Goal: Task Accomplishment & Management: Use online tool/utility

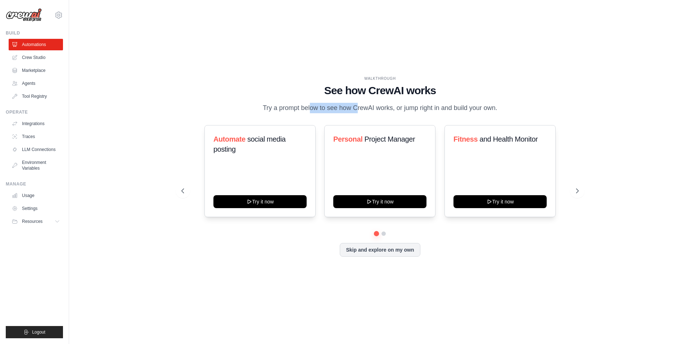
drag, startPoint x: 281, startPoint y: 105, endPoint x: 365, endPoint y: 113, distance: 84.5
click at [360, 113] on p "Try a prompt below to see how CrewAI works, or jump right in and build your own." at bounding box center [380, 108] width 242 height 10
click at [365, 113] on p "Try a prompt below to see how CrewAI works, or jump right in and build your own." at bounding box center [380, 108] width 242 height 10
drag, startPoint x: 340, startPoint y: 108, endPoint x: 408, endPoint y: 108, distance: 67.3
click at [400, 108] on p "Try a prompt below to see how CrewAI works, or jump right in and build your own." at bounding box center [380, 108] width 242 height 10
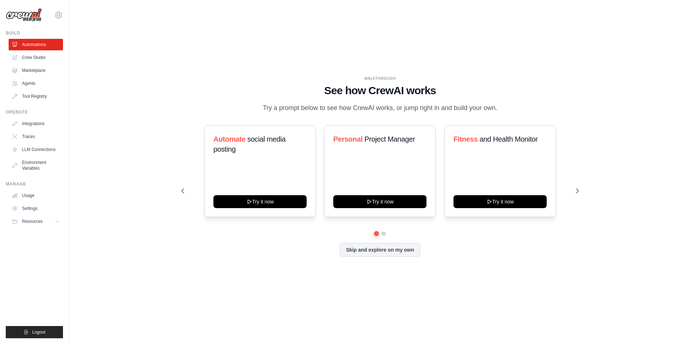
click at [419, 106] on p "Try a prompt below to see how CrewAI works, or jump right in and build your own." at bounding box center [380, 108] width 242 height 10
drag, startPoint x: 352, startPoint y: 140, endPoint x: 408, endPoint y: 139, distance: 56.5
click at [408, 139] on h3 "Personal Project Manager" at bounding box center [379, 139] width 93 height 10
drag, startPoint x: 471, startPoint y: 142, endPoint x: 530, endPoint y: 141, distance: 58.3
click at [530, 141] on h3 "Fitness and Health Monitor" at bounding box center [499, 139] width 93 height 10
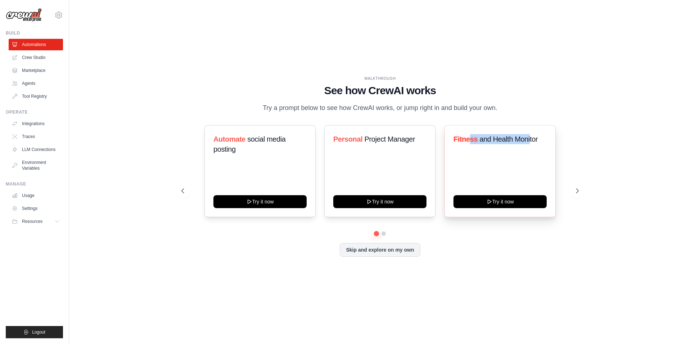
click at [530, 141] on span "and Health Monitor" at bounding box center [508, 139] width 58 height 8
click at [289, 208] on div "Automate social media posting Try it now" at bounding box center [259, 171] width 111 height 92
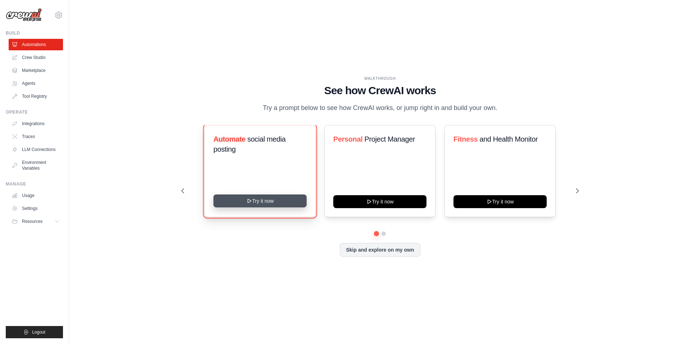
click at [288, 204] on button "Try it now" at bounding box center [259, 201] width 93 height 13
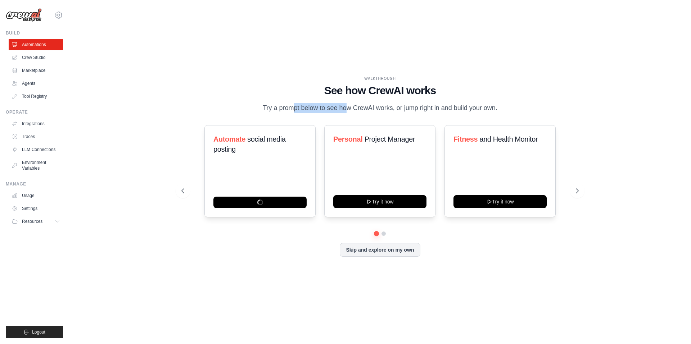
drag, startPoint x: 267, startPoint y: 106, endPoint x: 346, endPoint y: 106, distance: 79.5
click at [346, 106] on p "Try a prompt below to see how CrewAI works, or jump right in and build your own." at bounding box center [380, 108] width 242 height 10
click at [178, 192] on button at bounding box center [183, 191] width 14 height 14
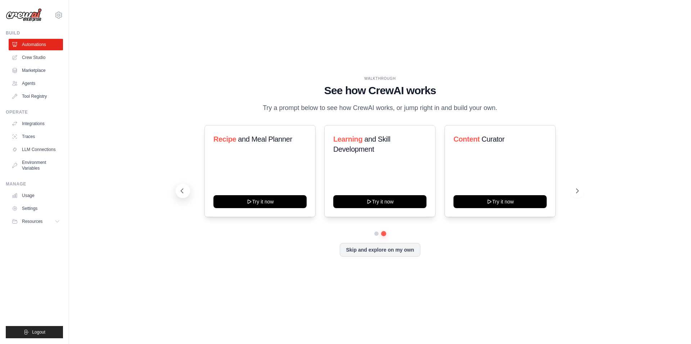
click at [179, 192] on icon at bounding box center [181, 190] width 7 height 7
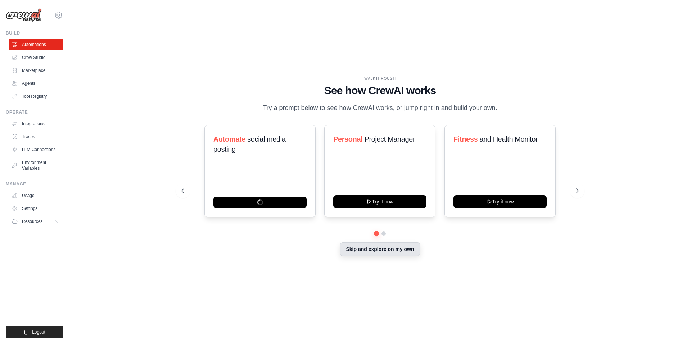
click at [383, 251] on button "Skip and explore on my own" at bounding box center [380, 249] width 80 height 14
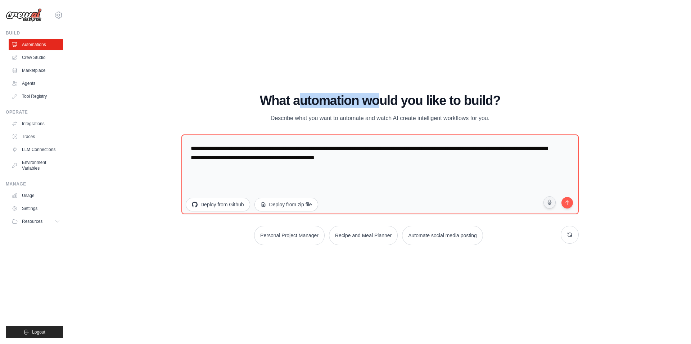
drag, startPoint x: 302, startPoint y: 93, endPoint x: 432, endPoint y: 105, distance: 130.4
click at [431, 105] on h1 "What automation would you like to build?" at bounding box center [379, 101] width 397 height 14
click at [432, 105] on h1 "What automation would you like to build?" at bounding box center [379, 101] width 397 height 14
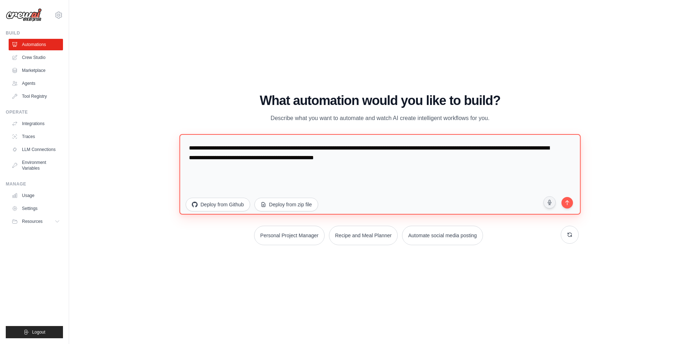
click at [206, 150] on textarea "**********" at bounding box center [379, 174] width 401 height 81
click at [249, 156] on textarea "**********" at bounding box center [379, 174] width 401 height 81
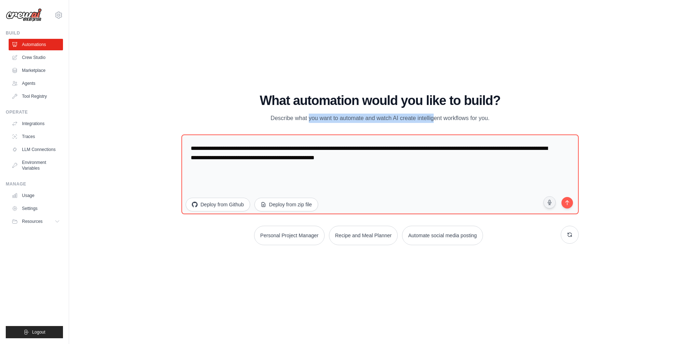
drag, startPoint x: 345, startPoint y: 114, endPoint x: 432, endPoint y: 114, distance: 87.8
click at [432, 114] on div "What automation would you like to build? Describe what you want to automate and…" at bounding box center [379, 108] width 397 height 29
click at [433, 114] on p "Describe what you want to automate and watch AI create intelligent workflows fo…" at bounding box center [380, 118] width 242 height 9
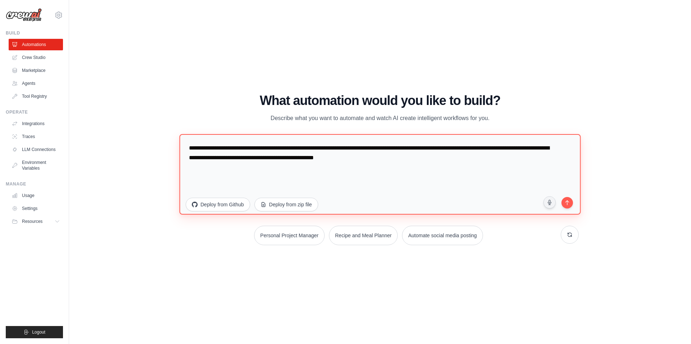
click at [274, 162] on textarea "**********" at bounding box center [379, 174] width 401 height 81
click at [231, 159] on textarea "**********" at bounding box center [379, 174] width 401 height 81
click at [334, 171] on textarea "**********" at bounding box center [379, 174] width 401 height 81
click at [405, 155] on textarea "**********" at bounding box center [379, 174] width 401 height 81
click at [416, 160] on textarea "**********" at bounding box center [379, 174] width 401 height 81
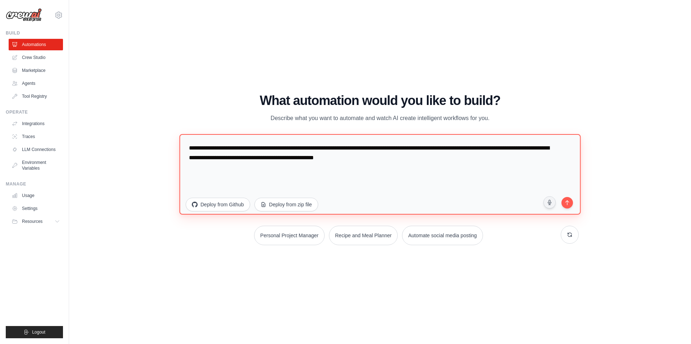
click at [404, 180] on textarea "**********" at bounding box center [379, 174] width 401 height 81
drag, startPoint x: 394, startPoint y: 173, endPoint x: 171, endPoint y: 147, distance: 224.8
click at [171, 147] on div "WALKTHROUGH See how [PERSON_NAME] works Try a prompt below to see how [PERSON_N…" at bounding box center [380, 172] width 599 height 330
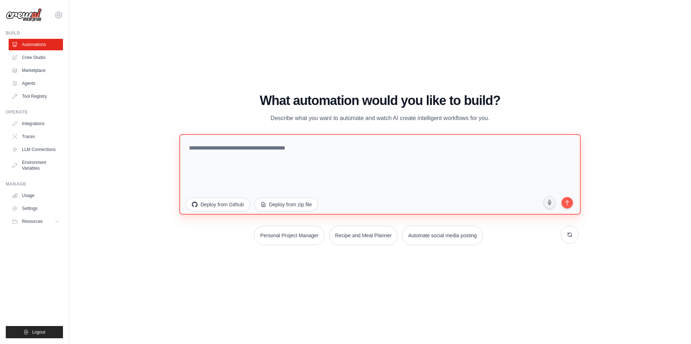
click at [295, 150] on textarea at bounding box center [379, 174] width 401 height 81
paste textarea "**********"
click at [284, 146] on textarea "**********" at bounding box center [379, 174] width 401 height 81
paste textarea "**********"
click at [263, 147] on textarea "**********" at bounding box center [379, 174] width 401 height 81
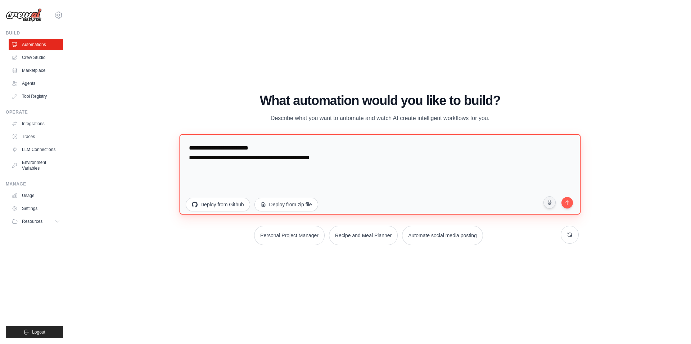
click at [360, 156] on textarea "**********" at bounding box center [379, 174] width 401 height 81
paste textarea "**********"
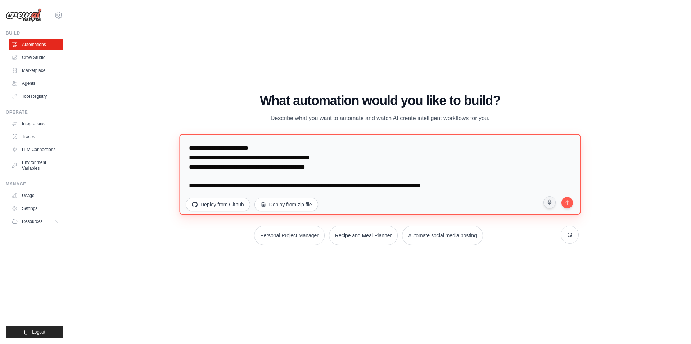
drag, startPoint x: 342, startPoint y: 167, endPoint x: 385, endPoint y: 180, distance: 45.1
click at [344, 167] on textarea "**********" at bounding box center [379, 174] width 401 height 81
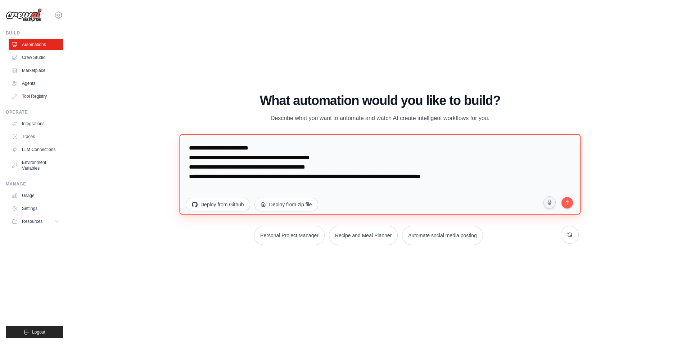
click at [189, 178] on textarea "**********" at bounding box center [379, 174] width 401 height 81
click at [267, 192] on textarea "**********" at bounding box center [379, 174] width 401 height 81
click at [299, 181] on textarea "**********" at bounding box center [379, 174] width 401 height 81
type textarea "**********"
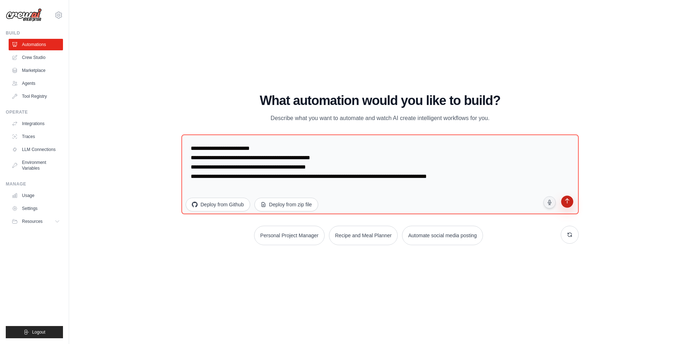
click at [572, 205] on button "submit" at bounding box center [567, 203] width 14 height 14
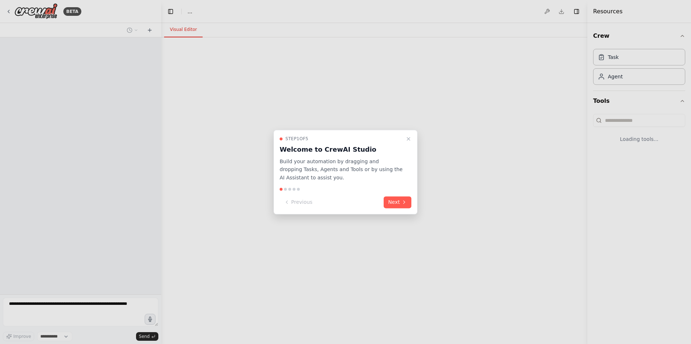
select select "****"
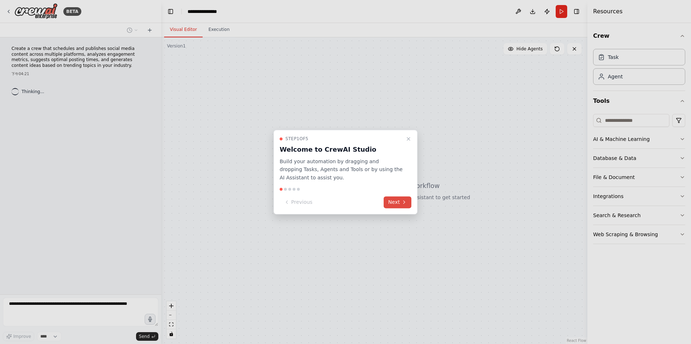
click at [396, 203] on button "Next" at bounding box center [397, 202] width 28 height 12
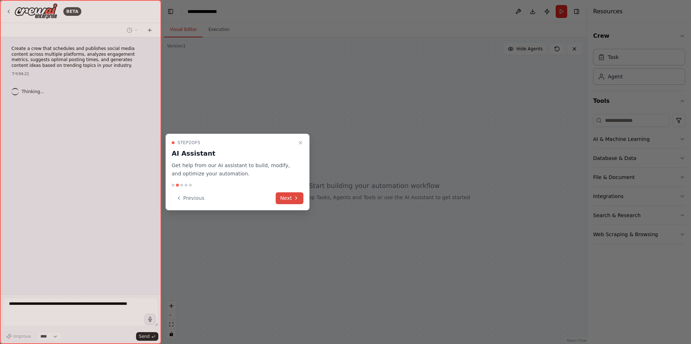
click at [292, 196] on button "Next" at bounding box center [290, 198] width 28 height 12
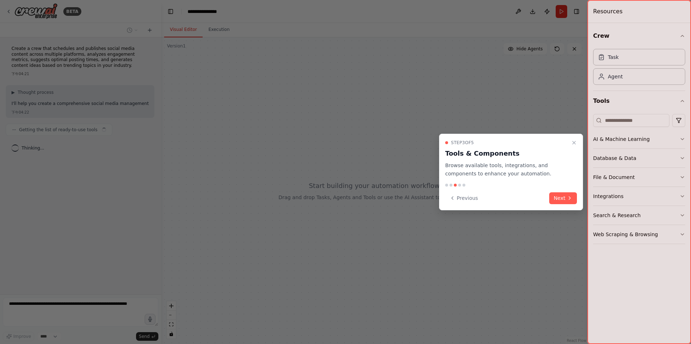
click at [577, 149] on div "Step 3 of 5 Tools & Components Browse available tools, integrations, and compon…" at bounding box center [511, 172] width 144 height 77
click at [570, 142] on button "Close walkthrough" at bounding box center [573, 143] width 9 height 9
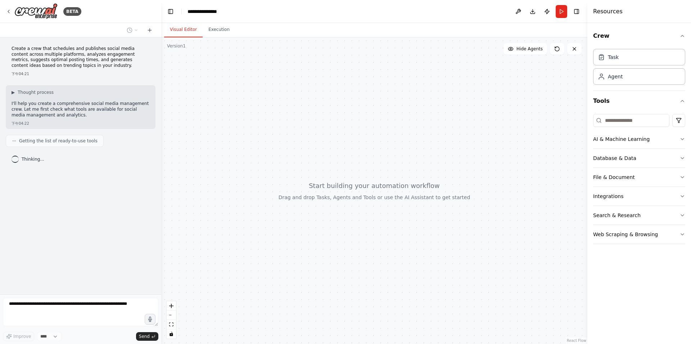
click at [41, 100] on div "▶ Thought process I'll help you create a comprehensive social media management …" at bounding box center [81, 105] width 138 height 30
click at [46, 145] on div "Getting the list of ready-to-use tools" at bounding box center [55, 141] width 98 height 12
click at [54, 139] on span "Getting the list of ready-to-use tools" at bounding box center [58, 141] width 78 height 6
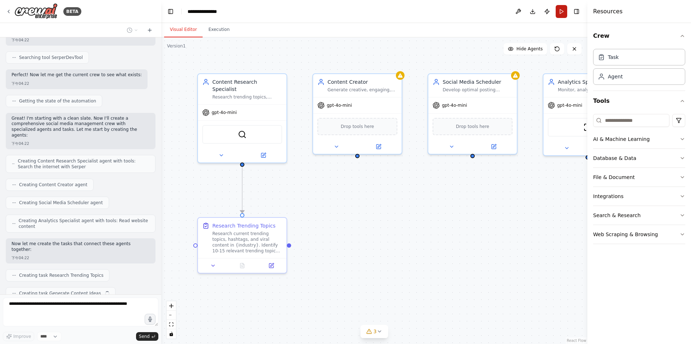
scroll to position [281, 0]
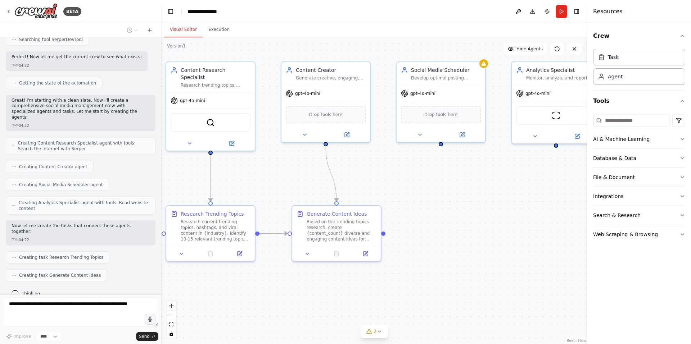
drag, startPoint x: 522, startPoint y: 248, endPoint x: 506, endPoint y: 236, distance: 19.5
click at [506, 236] on div ".deletable-edge-delete-btn { width: 20px; height: 20px; border: 0px solid #ffff…" at bounding box center [374, 190] width 426 height 307
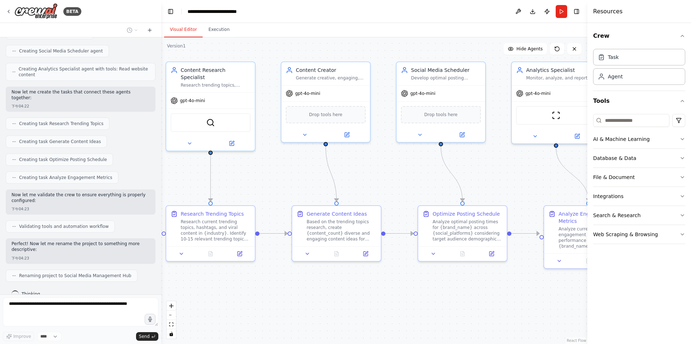
scroll to position [414, 0]
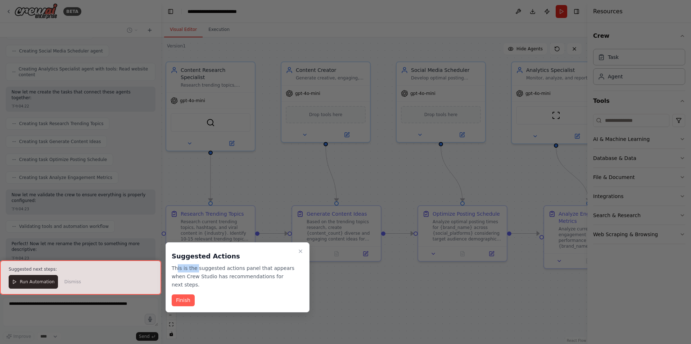
drag, startPoint x: 176, startPoint y: 269, endPoint x: 236, endPoint y: 269, distance: 59.7
click at [236, 269] on p "This is the suggested actions panel that appears when Crew Studio has recommend…" at bounding box center [233, 276] width 123 height 24
click at [178, 301] on button "Finish" at bounding box center [183, 301] width 23 height 12
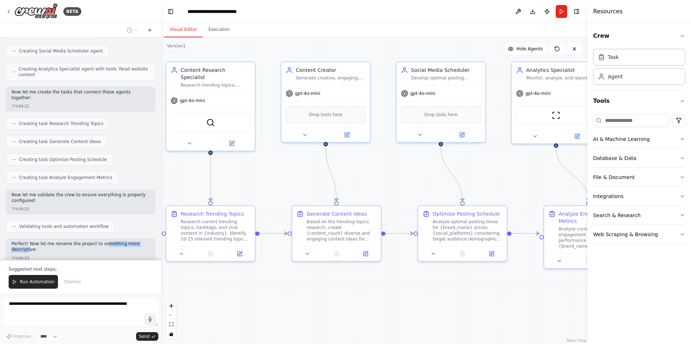
drag, startPoint x: 28, startPoint y: 236, endPoint x: 101, endPoint y: 235, distance: 72.7
click at [101, 241] on p "Perfect! Now let me rename the project to something more descriptive:" at bounding box center [81, 246] width 138 height 11
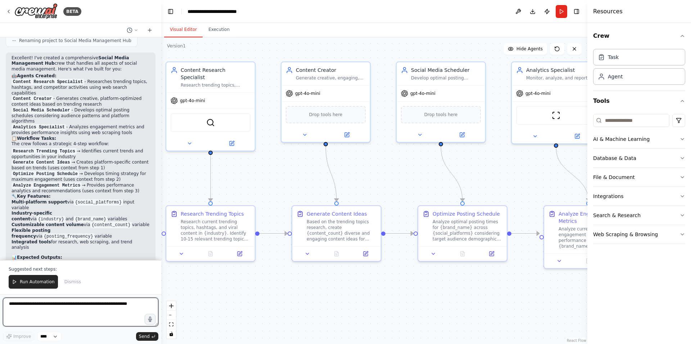
scroll to position [666, 0]
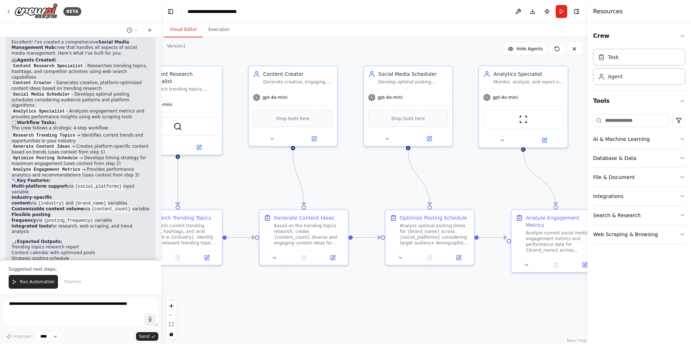
drag, startPoint x: 360, startPoint y: 160, endPoint x: 301, endPoint y: 164, distance: 58.8
click at [301, 164] on div ".deletable-edge-delete-btn { width: 20px; height: 20px; border: 0px solid #ffff…" at bounding box center [374, 190] width 426 height 307
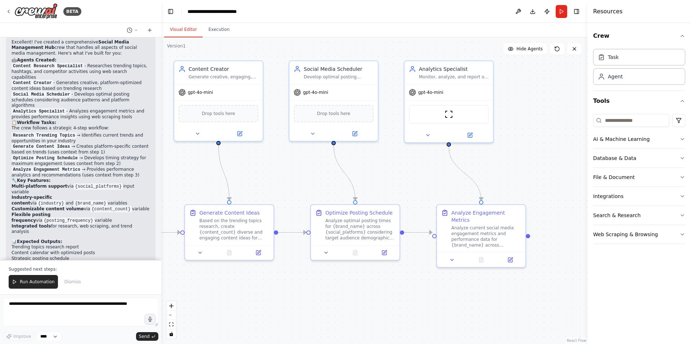
drag, startPoint x: 353, startPoint y: 177, endPoint x: 305, endPoint y: 172, distance: 48.8
click at [305, 172] on div ".deletable-edge-delete-btn { width: 20px; height: 20px; border: 0px solid #ffff…" at bounding box center [374, 190] width 426 height 307
click at [218, 28] on button "Execution" at bounding box center [219, 29] width 33 height 15
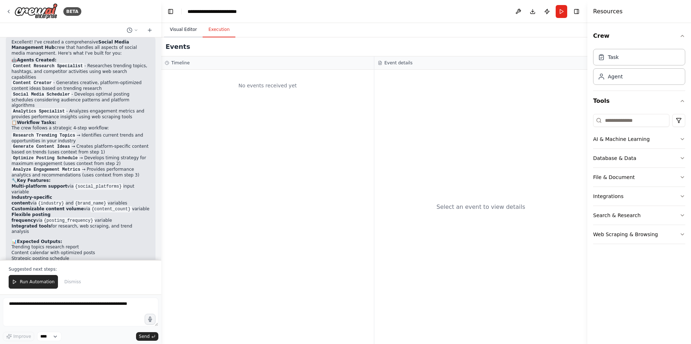
click at [182, 29] on button "Visual Editor" at bounding box center [183, 29] width 38 height 15
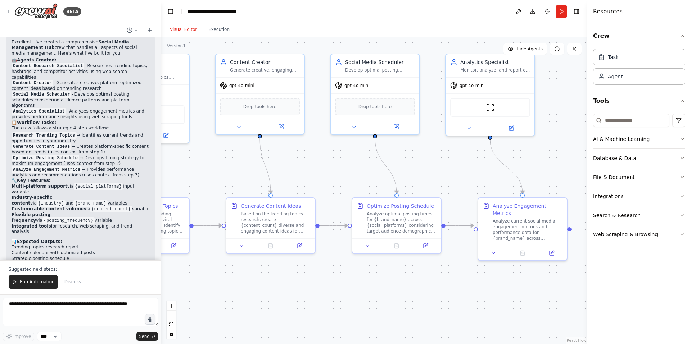
drag, startPoint x: 380, startPoint y: 183, endPoint x: 422, endPoint y: 176, distance: 41.9
click at [422, 176] on div ".deletable-edge-delete-btn { width: 20px; height: 20px; border: 0px solid #ffff…" at bounding box center [374, 190] width 426 height 307
click at [402, 223] on div "Analyze optimal posting times for {brand_name} across {social_platforms} consid…" at bounding box center [402, 221] width 70 height 23
click at [417, 155] on div ".deletable-edge-delete-btn { width: 20px; height: 20px; border: 0px solid #ffff…" at bounding box center [374, 190] width 426 height 307
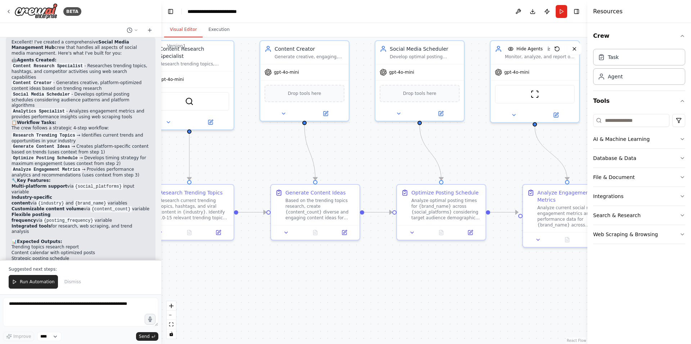
drag, startPoint x: 423, startPoint y: 167, endPoint x: 468, endPoint y: 154, distance: 46.5
click at [468, 154] on div ".deletable-edge-delete-btn { width: 20px; height: 20px; border: 0px solid #ffff…" at bounding box center [374, 190] width 426 height 307
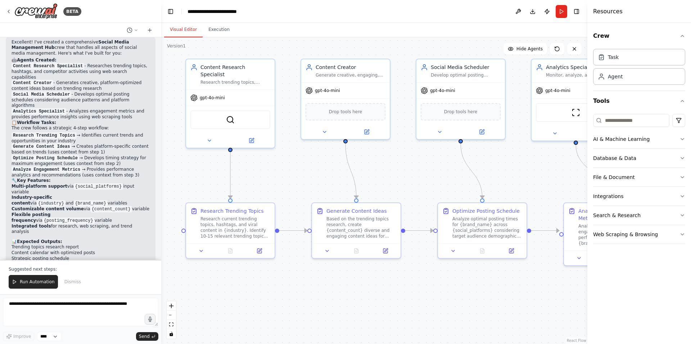
drag, startPoint x: 387, startPoint y: 160, endPoint x: 428, endPoint y: 179, distance: 44.9
click at [428, 179] on div ".deletable-edge-delete-btn { width: 20px; height: 20px; border: 0px solid #ffff…" at bounding box center [374, 190] width 426 height 307
click at [254, 95] on div "gpt-4o-mini" at bounding box center [230, 96] width 88 height 16
click at [217, 94] on span "gpt-4o-mini" at bounding box center [212, 97] width 25 height 6
click at [17, 11] on img at bounding box center [35, 11] width 43 height 16
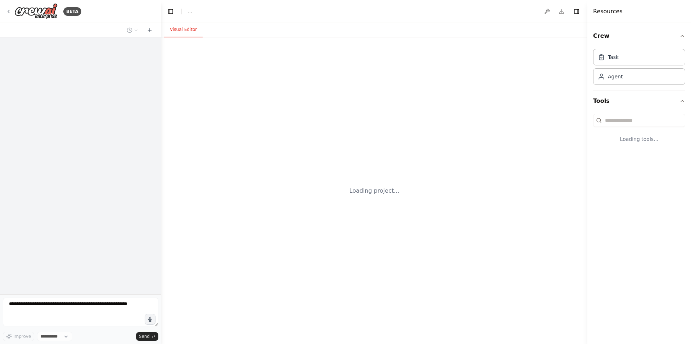
select select "****"
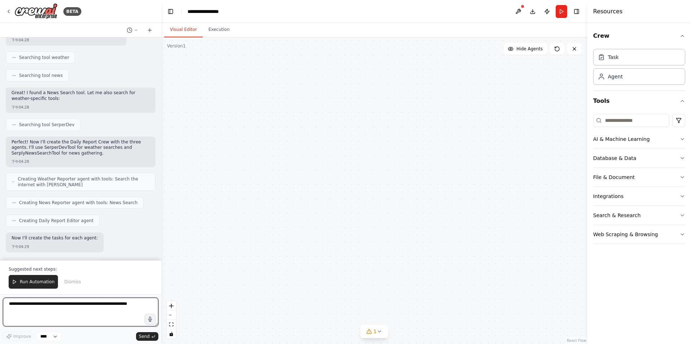
scroll to position [495, 0]
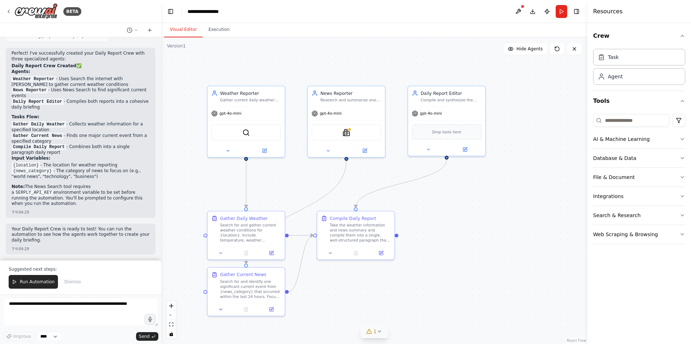
click at [374, 335] on button "1" at bounding box center [374, 331] width 28 height 13
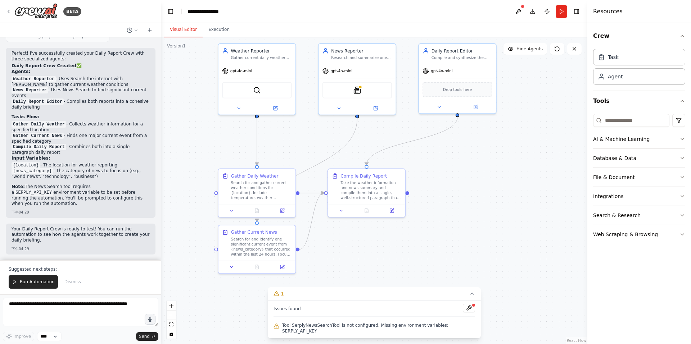
drag, startPoint x: 437, startPoint y: 199, endPoint x: 446, endPoint y: 163, distance: 37.7
click at [446, 163] on div ".deletable-edge-delete-btn { width: 20px; height: 20px; border: 0px solid #ffff…" at bounding box center [374, 190] width 426 height 307
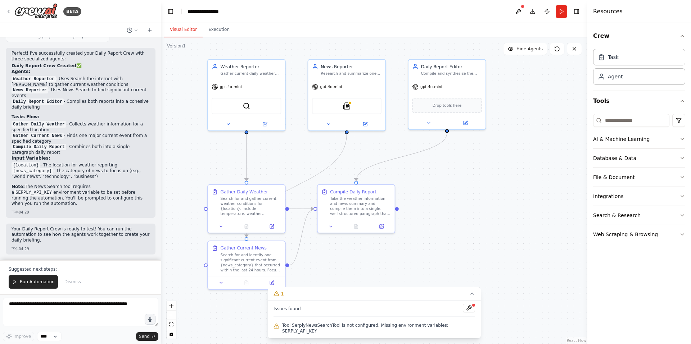
drag, startPoint x: 438, startPoint y: 218, endPoint x: 427, endPoint y: 233, distance: 19.0
click at [427, 233] on div ".deletable-edge-delete-btn { width: 20px; height: 20px; border: 0px solid #ffff…" at bounding box center [374, 190] width 426 height 307
click at [469, 313] on button at bounding box center [469, 308] width 12 height 9
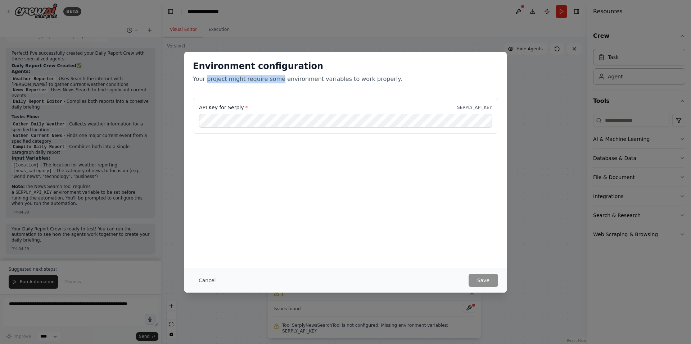
drag, startPoint x: 206, startPoint y: 81, endPoint x: 287, endPoint y: 85, distance: 80.7
click at [287, 85] on div "Environment configuration Your project might require some environment variables…" at bounding box center [345, 75] width 322 height 46
click at [520, 271] on div "Environment configuration Your project might require some environment variables…" at bounding box center [345, 172] width 691 height 344
click at [535, 267] on div "Environment configuration Your project might require some environment variables…" at bounding box center [345, 172] width 691 height 344
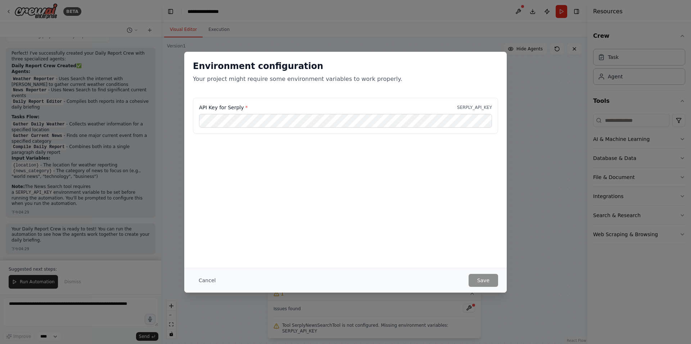
click at [281, 163] on div "API Key for Serply * SERPLY_API_KEY" at bounding box center [345, 134] width 322 height 72
click at [212, 280] on button "Cancel" at bounding box center [207, 280] width 28 height 13
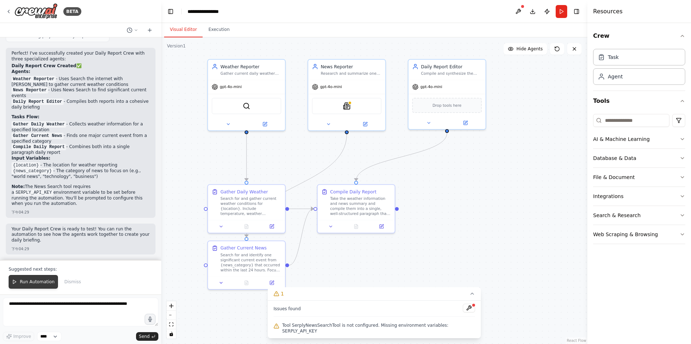
click at [31, 279] on button "Run Automation" at bounding box center [33, 282] width 49 height 14
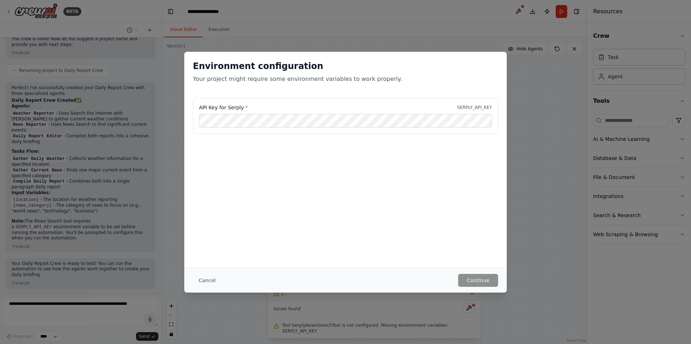
click at [256, 110] on div "API Key for Serply * SERPLY_API_KEY" at bounding box center [345, 107] width 293 height 7
drag, startPoint x: 209, startPoint y: 287, endPoint x: 208, endPoint y: 281, distance: 6.6
click at [208, 287] on div "Cancel Continue" at bounding box center [345, 280] width 322 height 25
click at [208, 281] on button "Cancel" at bounding box center [207, 280] width 28 height 13
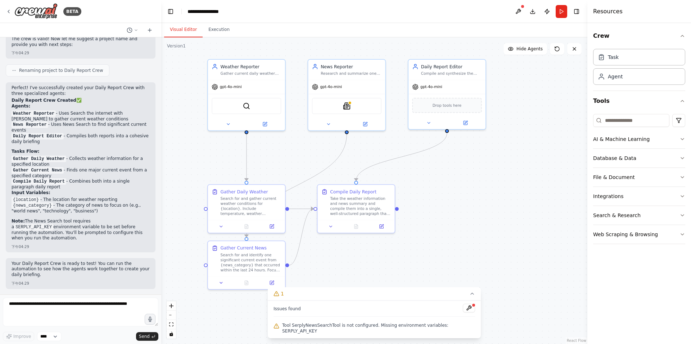
click at [290, 332] on span "Tool SerplyNewsSearchTool is not configured. Missing environment variables: SER…" at bounding box center [378, 329] width 193 height 12
drag, startPoint x: 290, startPoint y: 332, endPoint x: 459, endPoint y: 340, distance: 169.6
click at [459, 340] on div "Version 1 Show Tools Hide Agents .deletable-edge-delete-btn { width: 20px; heig…" at bounding box center [374, 190] width 426 height 307
click at [487, 230] on div ".deletable-edge-delete-btn { width: 20px; height: 20px; border: 0px solid #ffff…" at bounding box center [374, 190] width 426 height 307
click at [359, 299] on button "1" at bounding box center [374, 293] width 213 height 13
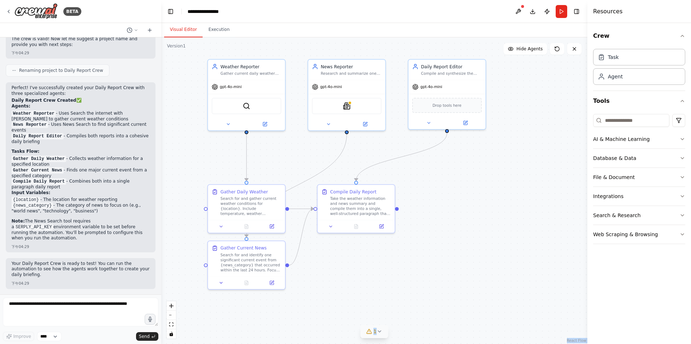
click at [372, 328] on div "1" at bounding box center [371, 331] width 10 height 7
drag, startPoint x: 403, startPoint y: 330, endPoint x: 442, endPoint y: 329, distance: 39.6
click at [442, 329] on span "Tool SerplyNewsSearchTool is not configured. Missing environment variables: SER…" at bounding box center [378, 329] width 193 height 12
click at [332, 76] on div "News Reporter Research and summarize one significant current event from {news_c…" at bounding box center [346, 69] width 77 height 20
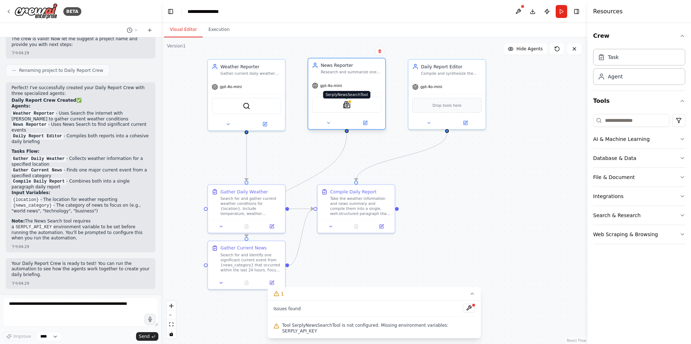
click at [347, 104] on img at bounding box center [347, 105] width 8 height 8
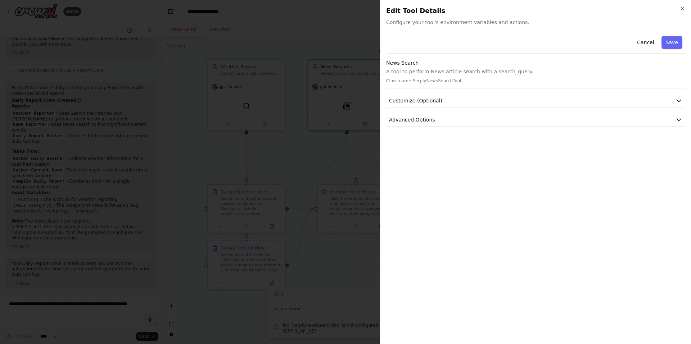
click at [348, 69] on div at bounding box center [345, 172] width 691 height 344
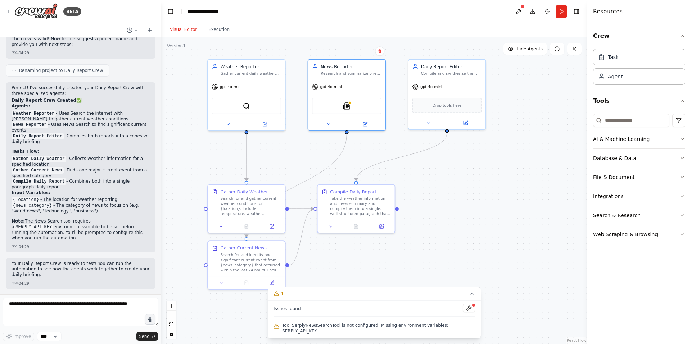
click at [425, 226] on div ".deletable-edge-delete-btn { width: 20px; height: 20px; border: 0px solid #ffff…" at bounding box center [374, 190] width 426 height 307
drag, startPoint x: 410, startPoint y: 329, endPoint x: 454, endPoint y: 331, distance: 43.6
click at [454, 331] on span "Tool SerplyNewsSearchTool is not configured. Missing environment variables: SER…" at bounding box center [378, 329] width 193 height 12
click at [471, 297] on icon at bounding box center [472, 294] width 6 height 6
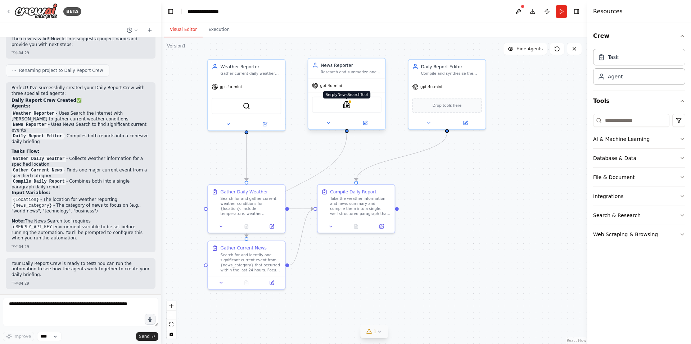
click at [349, 106] on img at bounding box center [347, 105] width 8 height 8
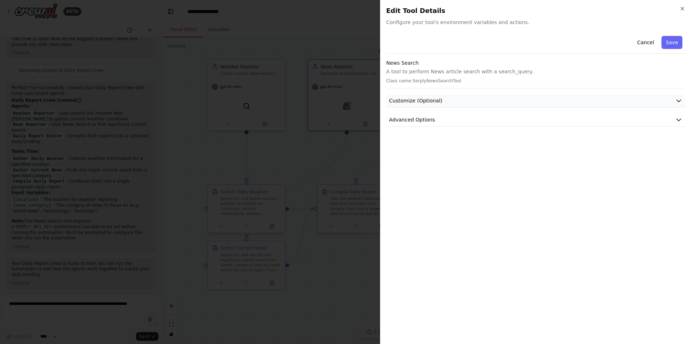
click at [426, 100] on span "Customize (Optional)" at bounding box center [415, 100] width 53 height 7
click at [425, 125] on button "Advanced Options" at bounding box center [535, 119] width 299 height 13
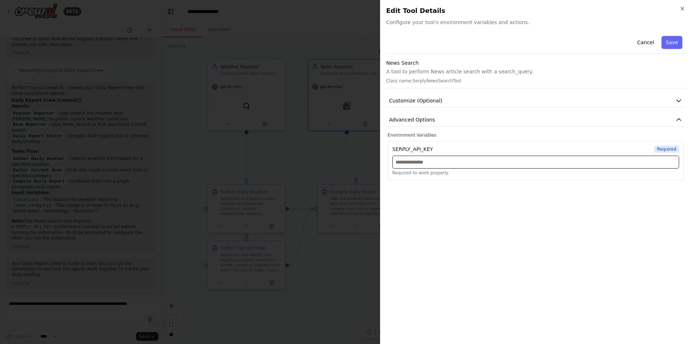
click at [416, 162] on input "text" at bounding box center [535, 162] width 287 height 13
click at [625, 200] on div "Cancel Save News Search A tool to perform News article search with a search_que…" at bounding box center [535, 185] width 299 height 305
click at [439, 125] on button "Advanced Options" at bounding box center [535, 119] width 299 height 13
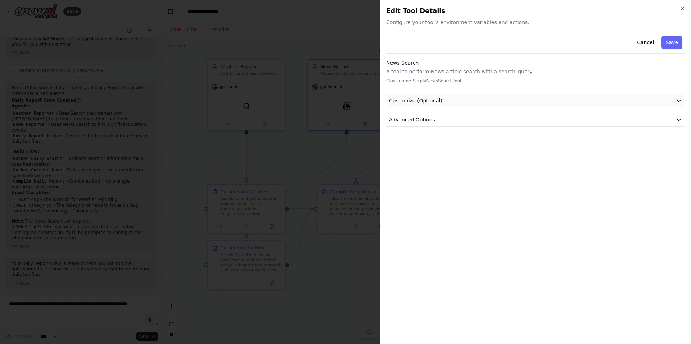
click at [432, 95] on button "Customize (Optional)" at bounding box center [535, 100] width 299 height 13
click at [439, 101] on button "Customize (Optional)" at bounding box center [535, 100] width 299 height 13
click at [652, 40] on button "Cancel" at bounding box center [645, 42] width 26 height 13
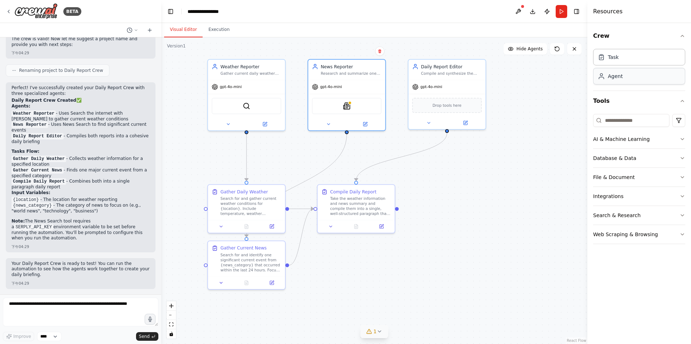
click at [627, 74] on div "Agent" at bounding box center [639, 76] width 92 height 17
click at [535, 181] on div "Goal of the agent" at bounding box center [526, 178] width 61 height 5
click at [510, 226] on button at bounding box center [503, 228] width 35 height 8
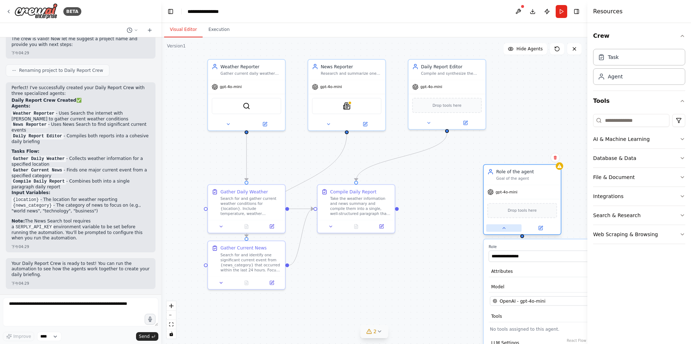
click at [510, 226] on button at bounding box center [503, 228] width 35 height 8
click at [558, 158] on button at bounding box center [554, 157] width 9 height 9
click at [532, 160] on button "Confirm" at bounding box center [535, 157] width 26 height 9
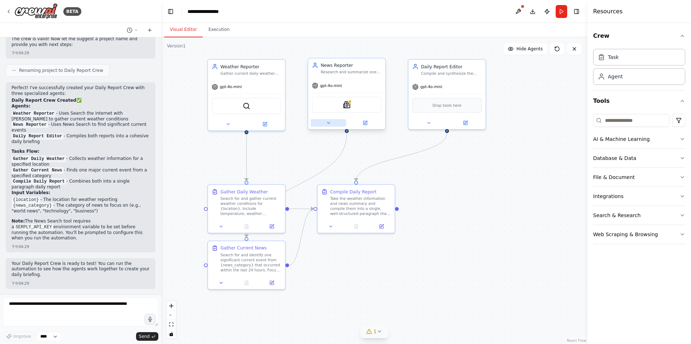
click at [329, 122] on icon at bounding box center [328, 123] width 5 height 5
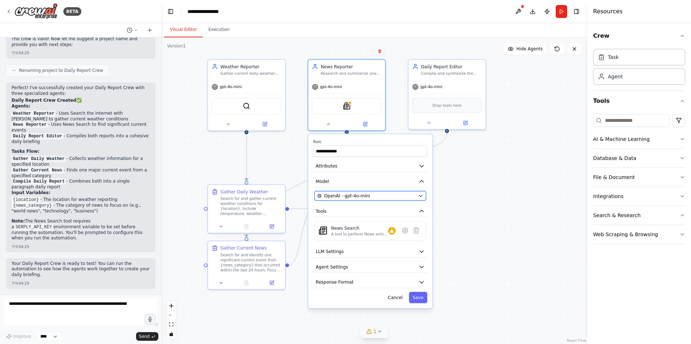
click at [391, 200] on button "OpenAI - gpt-4o-mini" at bounding box center [370, 195] width 112 height 9
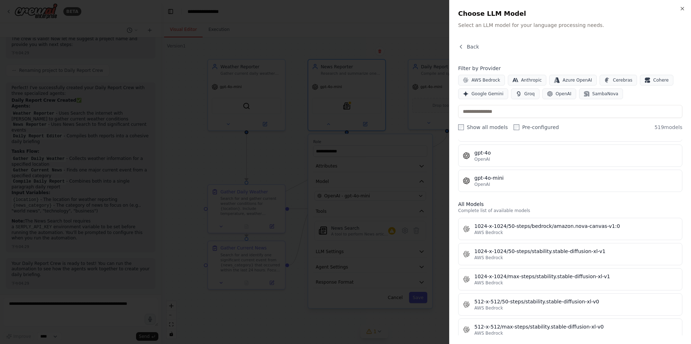
scroll to position [0, 0]
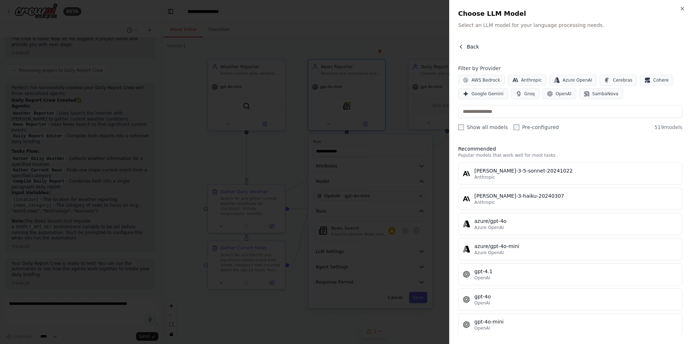
click at [477, 46] on span "Back" at bounding box center [473, 46] width 12 height 7
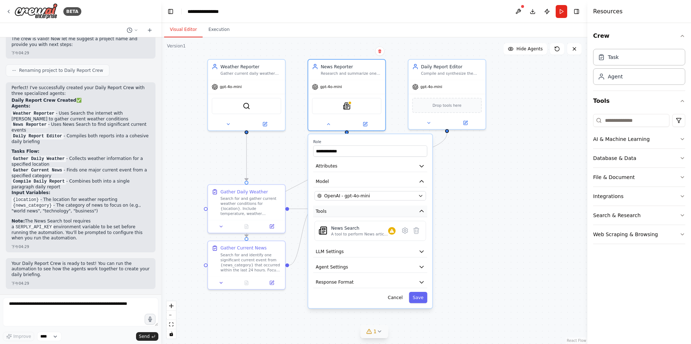
click at [417, 217] on button "Tools" at bounding box center [370, 212] width 114 height 12
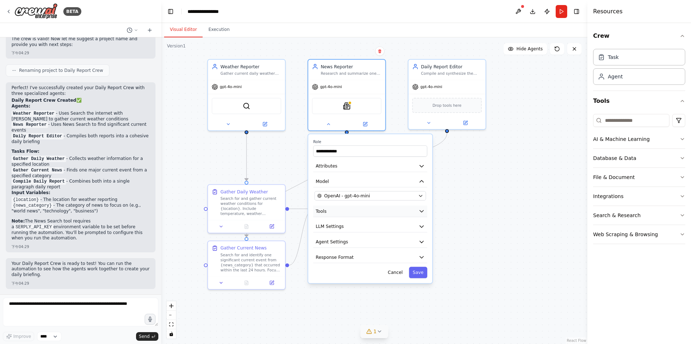
click at [421, 213] on icon "button" at bounding box center [421, 211] width 6 height 6
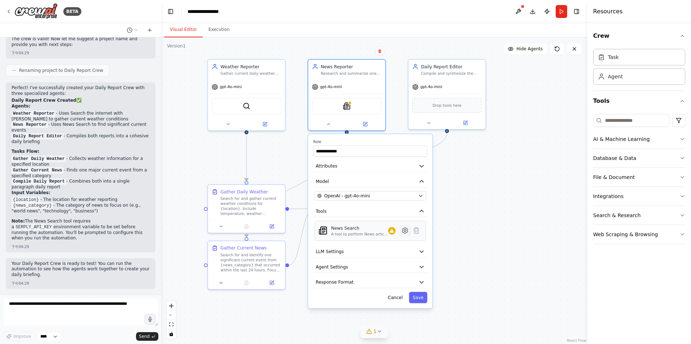
click at [405, 232] on icon at bounding box center [405, 231] width 2 height 2
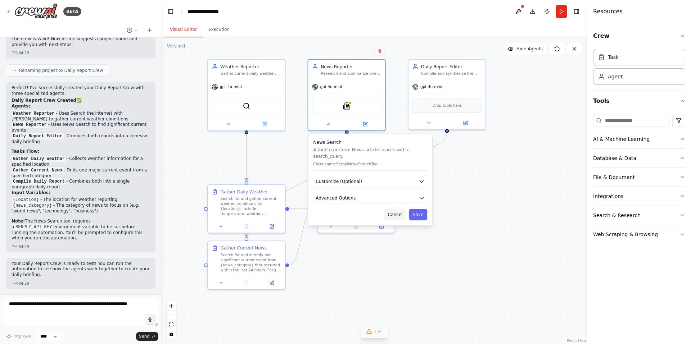
click at [401, 215] on button "Cancel" at bounding box center [395, 214] width 22 height 11
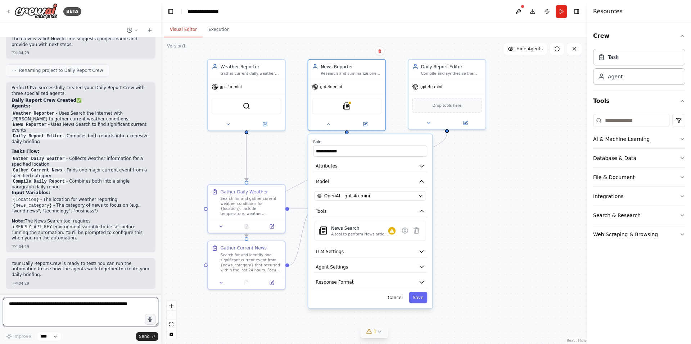
click at [66, 311] on textarea at bounding box center [80, 312] width 155 height 29
click at [216, 40] on div ".deletable-edge-delete-btn { width: 20px; height: 20px; border: 0px solid #ffff…" at bounding box center [374, 190] width 426 height 307
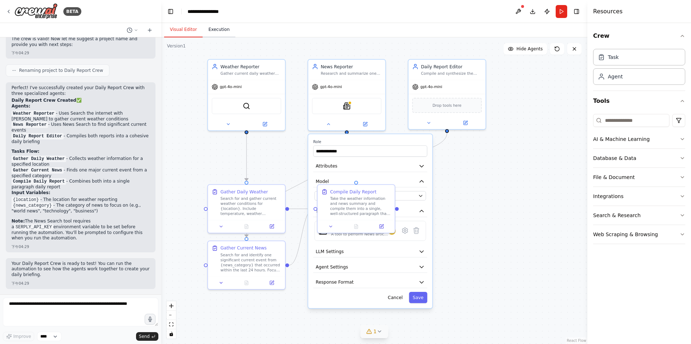
click at [212, 37] on button "Execution" at bounding box center [219, 29] width 33 height 15
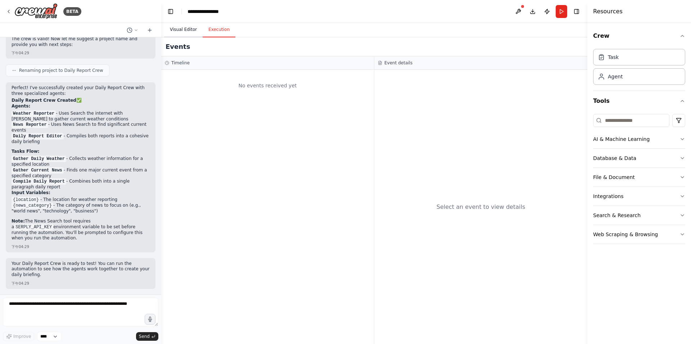
click at [176, 27] on button "Visual Editor" at bounding box center [183, 29] width 38 height 15
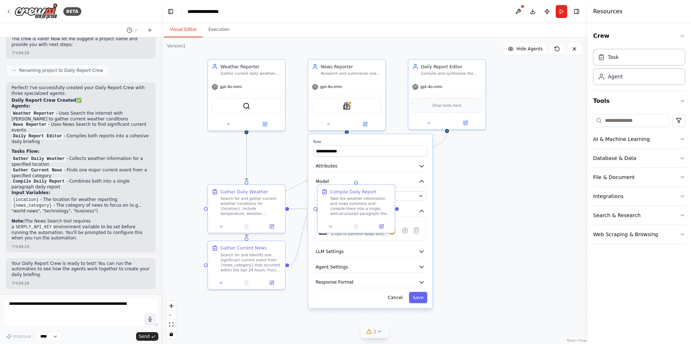
click at [471, 217] on div ".deletable-edge-delete-btn { width: 20px; height: 20px; border: 0px solid #ffff…" at bounding box center [374, 190] width 426 height 307
click at [330, 227] on icon at bounding box center [330, 225] width 5 height 5
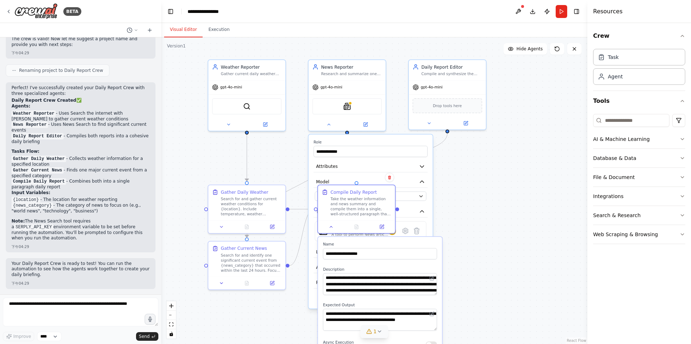
click at [494, 197] on div ".deletable-edge-delete-btn { width: 20px; height: 20px; border: 0px solid #ffff…" at bounding box center [374, 190] width 426 height 307
click at [331, 227] on icon at bounding box center [330, 225] width 5 height 5
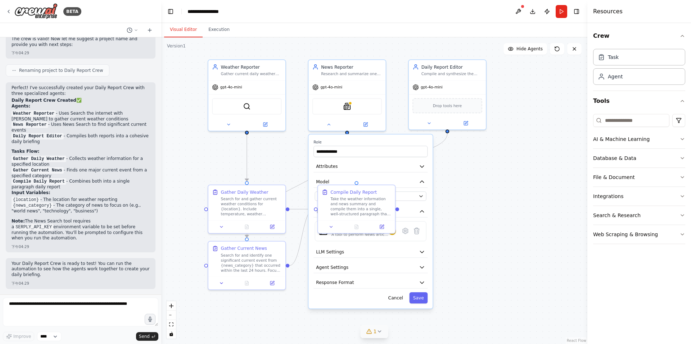
click at [368, 174] on div "**********" at bounding box center [370, 222] width 124 height 174
click at [468, 186] on div ".deletable-edge-delete-btn { width: 20px; height: 20px; border: 0px solid #ffff…" at bounding box center [374, 190] width 426 height 307
drag, startPoint x: 464, startPoint y: 204, endPoint x: 469, endPoint y: 204, distance: 4.7
click at [465, 204] on div ".deletable-edge-delete-btn { width: 20px; height: 20px; border: 0px solid #ffff…" at bounding box center [374, 190] width 426 height 307
click at [399, 299] on button "Cancel" at bounding box center [396, 298] width 22 height 11
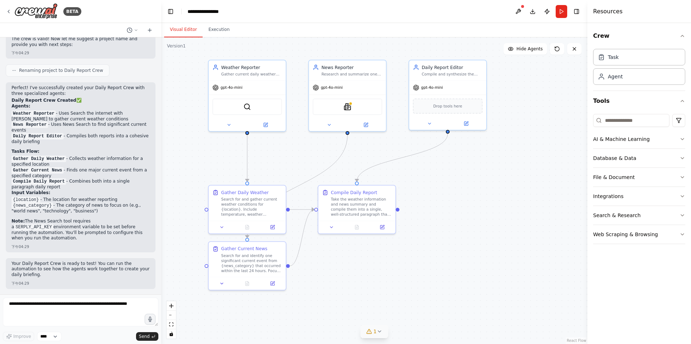
click at [449, 233] on div ".deletable-edge-delete-btn { width: 20px; height: 20px; border: 0px solid #ffff…" at bounding box center [374, 190] width 426 height 307
click at [514, 166] on div ".deletable-edge-delete-btn { width: 20px; height: 20px; border: 0px solid #ffff…" at bounding box center [374, 190] width 426 height 307
click at [170, 10] on button "Toggle Left Sidebar" at bounding box center [170, 11] width 10 height 10
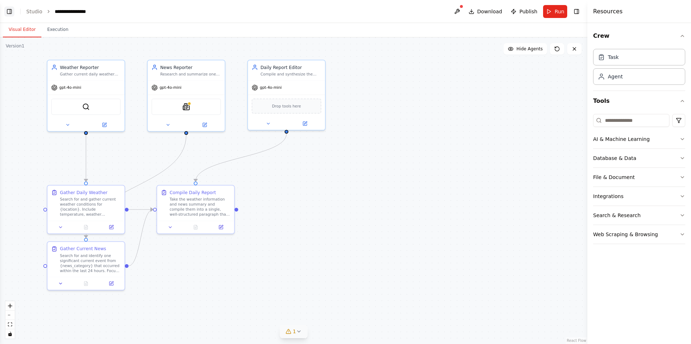
click at [11, 13] on button "Toggle Left Sidebar" at bounding box center [9, 11] width 10 height 10
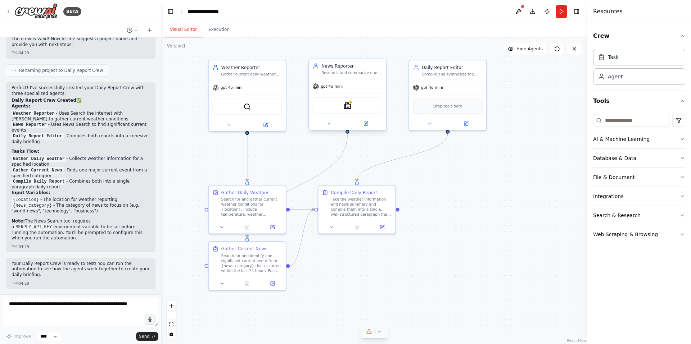
click at [349, 110] on div "SerplyNewsSearchTool" at bounding box center [347, 105] width 69 height 16
click at [345, 107] on img at bounding box center [348, 106] width 8 height 8
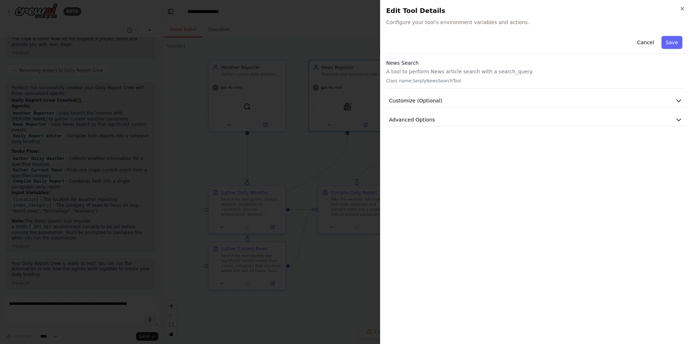
click at [587, 67] on div "News Search A tool to perform News article search with a search_query. Class na…" at bounding box center [535, 73] width 299 height 29
click at [586, 76] on div "News Search A tool to perform News article search with a search_query. Class na…" at bounding box center [535, 73] width 299 height 29
click at [643, 41] on button "Cancel" at bounding box center [645, 42] width 26 height 13
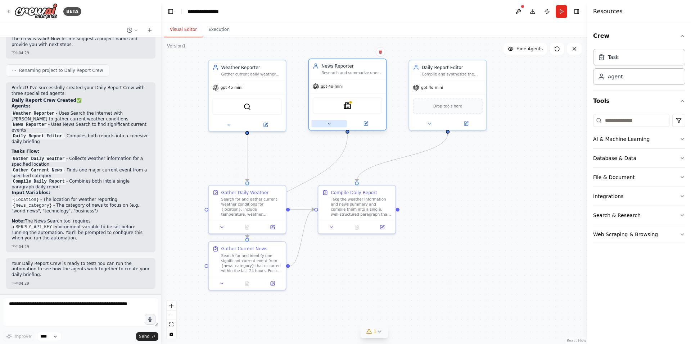
click at [330, 126] on icon at bounding box center [329, 123] width 5 height 5
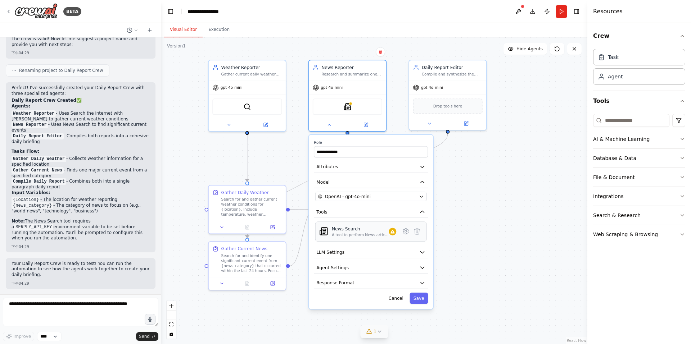
click at [419, 239] on div "News Search A tool to perform News article search with a search_query." at bounding box center [371, 232] width 112 height 20
click at [420, 235] on icon at bounding box center [417, 232] width 8 height 8
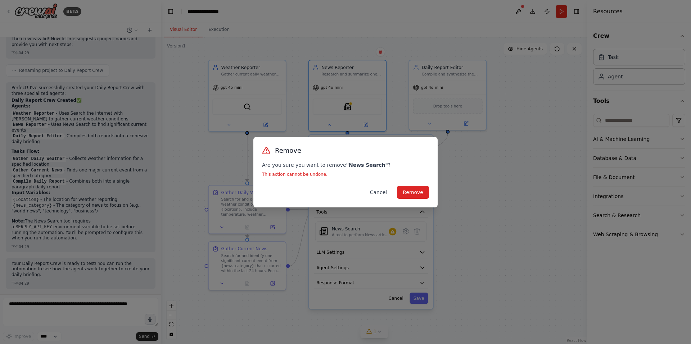
click at [385, 193] on button "Cancel" at bounding box center [378, 192] width 28 height 13
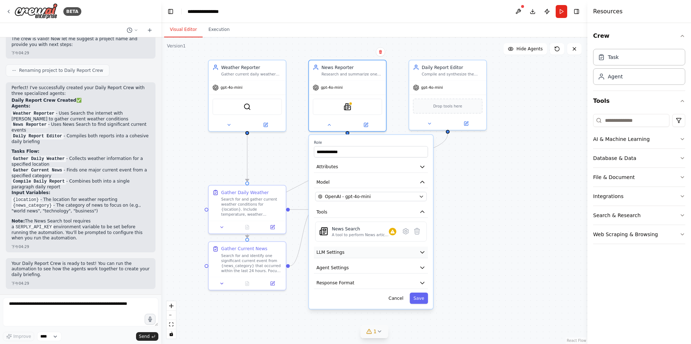
click at [407, 251] on button "LLM Settings" at bounding box center [371, 253] width 114 height 12
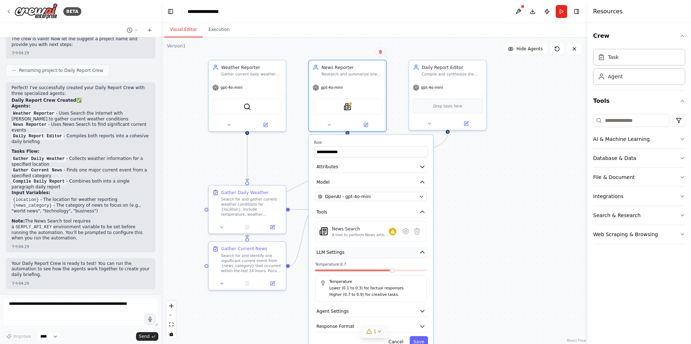
click at [407, 251] on button "LLM Settings" at bounding box center [371, 253] width 114 height 12
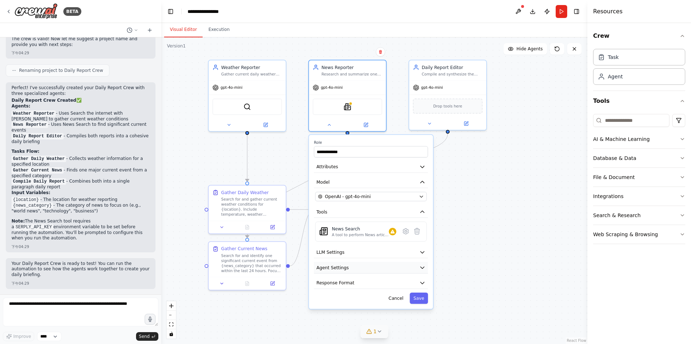
click at [414, 265] on button "Agent Settings" at bounding box center [371, 268] width 114 height 12
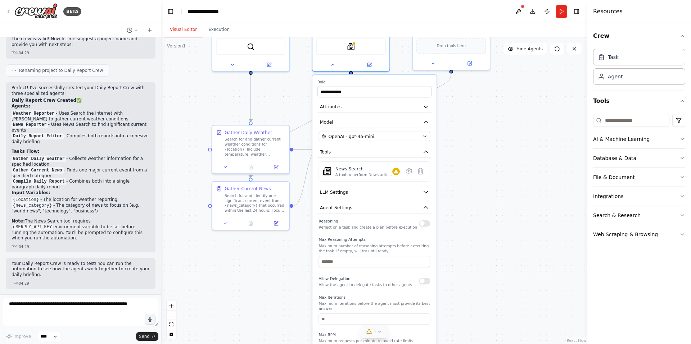
drag, startPoint x: 505, startPoint y: 276, endPoint x: 509, endPoint y: 217, distance: 59.2
click at [509, 217] on div ".deletable-edge-delete-btn { width: 20px; height: 20px; border: 0px solid #ffff…" at bounding box center [374, 190] width 426 height 307
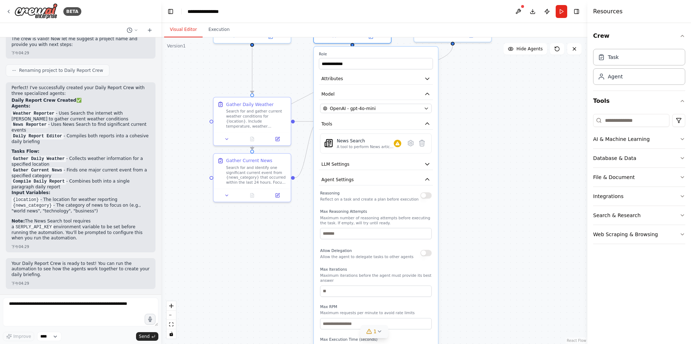
drag, startPoint x: 483, startPoint y: 253, endPoint x: 485, endPoint y: 224, distance: 28.1
click at [485, 224] on div ".deletable-edge-delete-btn { width: 20px; height: 20px; border: 0px solid #ffff…" at bounding box center [374, 190] width 426 height 307
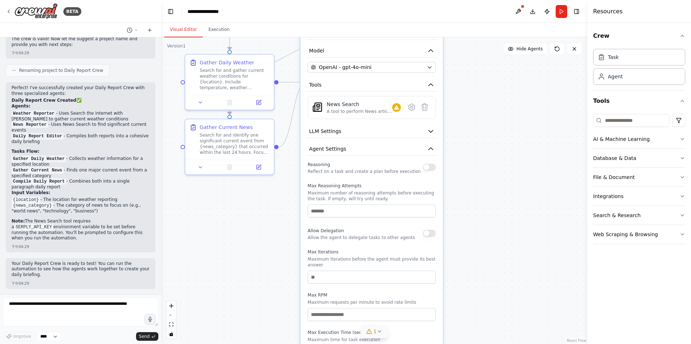
drag, startPoint x: 475, startPoint y: 216, endPoint x: 489, endPoint y: 185, distance: 33.8
click at [489, 185] on div ".deletable-edge-delete-btn { width: 20px; height: 20px; border: 0px solid #ffff…" at bounding box center [374, 190] width 426 height 307
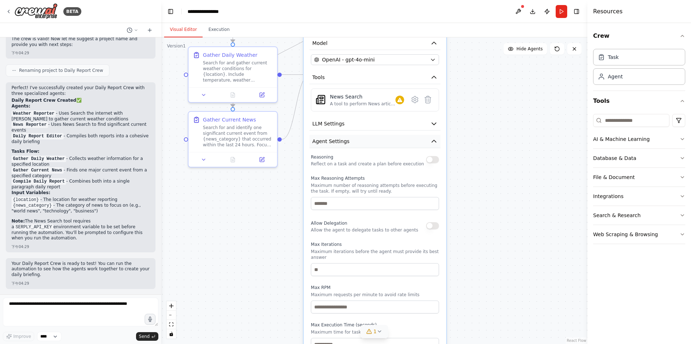
click at [401, 139] on button "Agent Settings" at bounding box center [374, 141] width 131 height 13
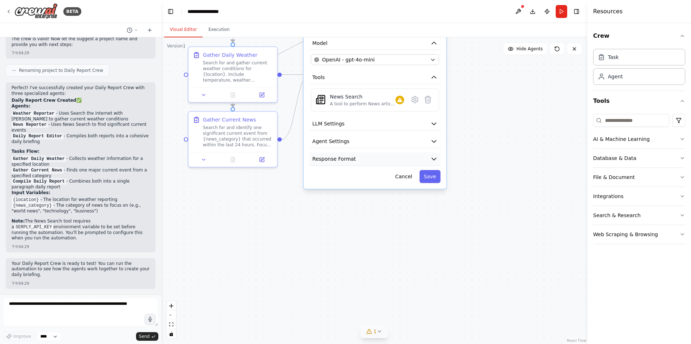
click at [389, 153] on button "Response Format" at bounding box center [374, 159] width 131 height 13
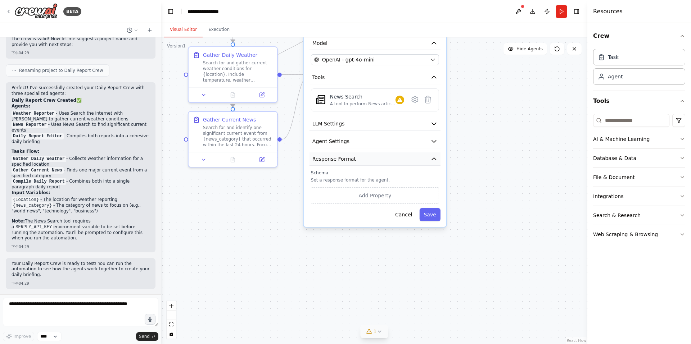
click at [387, 156] on button "Response Format" at bounding box center [374, 159] width 131 height 13
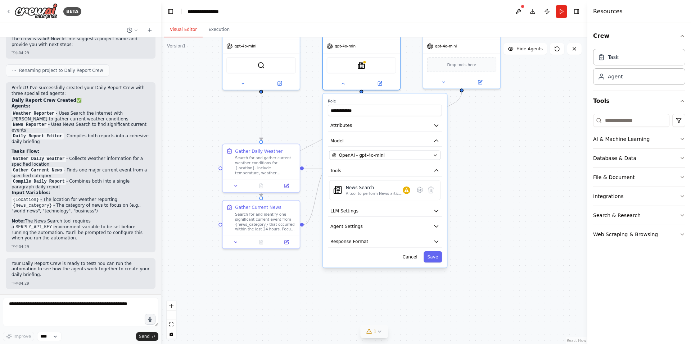
drag, startPoint x: 499, startPoint y: 176, endPoint x: 499, endPoint y: 262, distance: 86.0
click at [498, 263] on div ".deletable-edge-delete-btn { width: 20px; height: 20px; border: 0px solid #ffff…" at bounding box center [374, 190] width 426 height 307
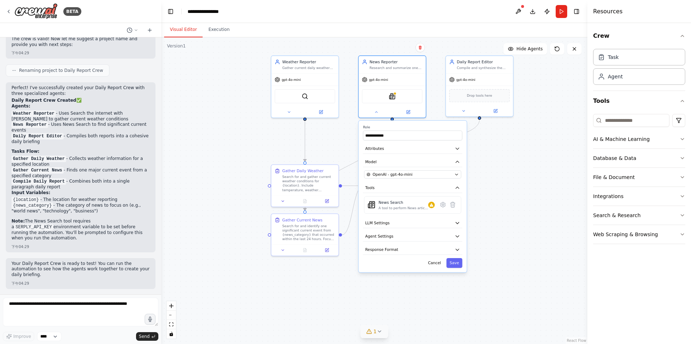
drag, startPoint x: 523, startPoint y: 200, endPoint x: 514, endPoint y: 216, distance: 19.0
click at [514, 216] on div ".deletable-edge-delete-btn { width: 20px; height: 20px; border: 0px solid #ffff…" at bounding box center [374, 190] width 426 height 307
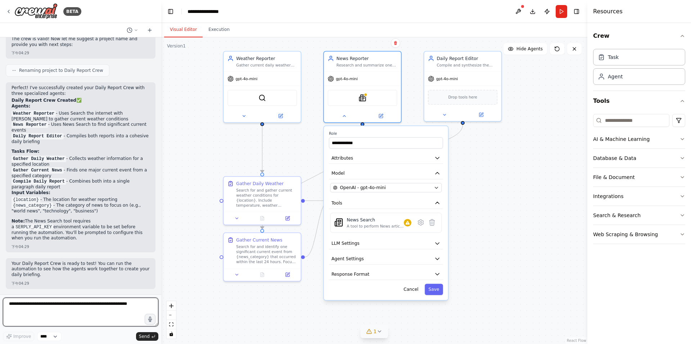
click at [97, 316] on textarea at bounding box center [80, 312] width 155 height 29
type textarea "**********"
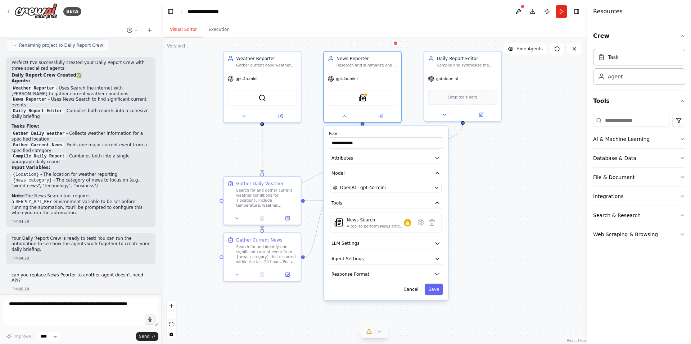
scroll to position [504, 0]
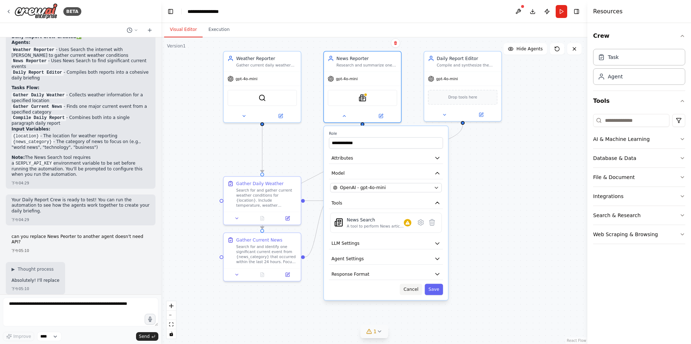
click at [416, 289] on button "Cancel" at bounding box center [411, 289] width 22 height 11
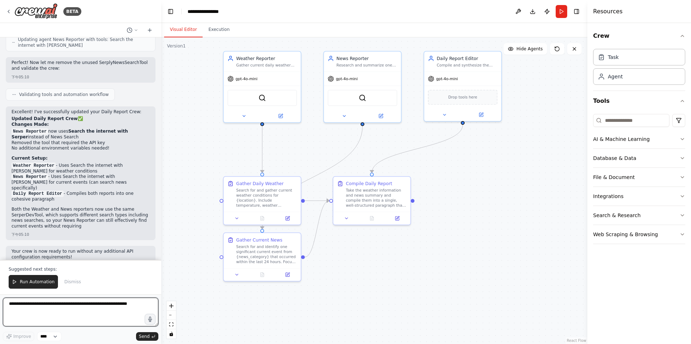
scroll to position [882, 0]
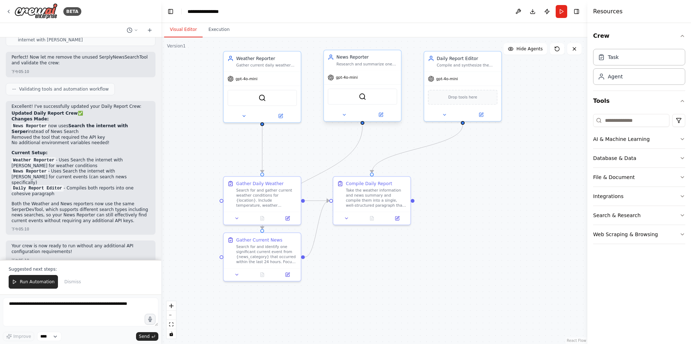
click at [349, 98] on div "SerperDevTool" at bounding box center [361, 96] width 69 height 16
click at [364, 97] on img at bounding box center [363, 97] width 8 height 8
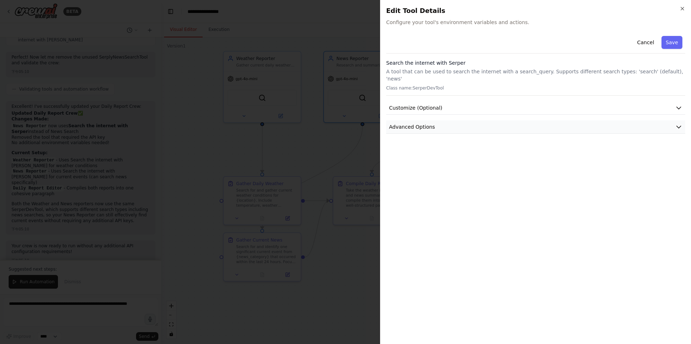
click at [406, 123] on span "Advanced Options" at bounding box center [412, 126] width 46 height 7
click at [417, 105] on button "Customize (Optional)" at bounding box center [535, 107] width 299 height 13
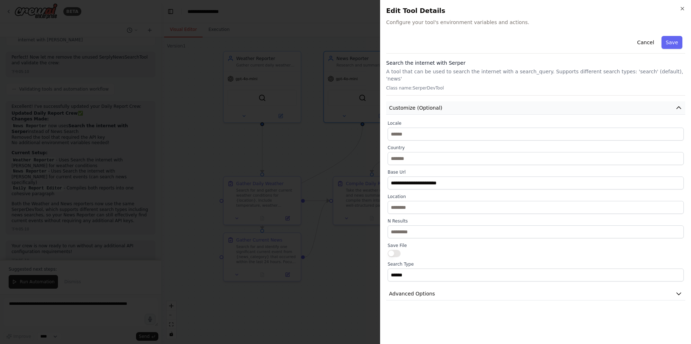
click at [421, 104] on span "Customize (Optional)" at bounding box center [415, 107] width 53 height 7
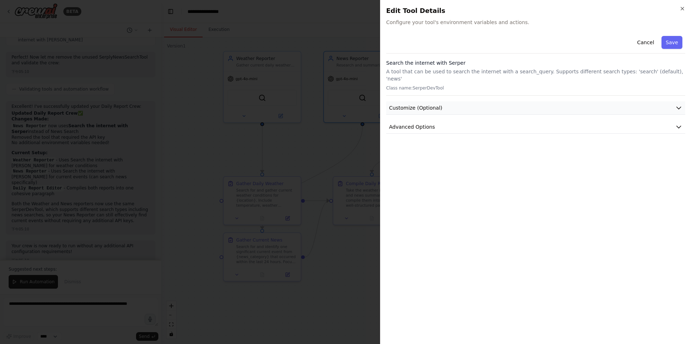
click at [421, 104] on span "Customize (Optional)" at bounding box center [415, 107] width 53 height 7
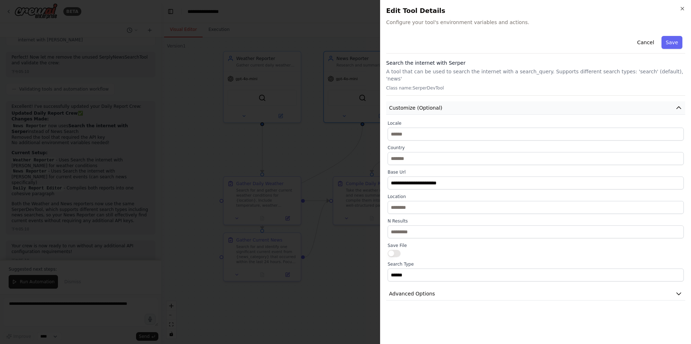
click at [421, 104] on span "Customize (Optional)" at bounding box center [415, 107] width 53 height 7
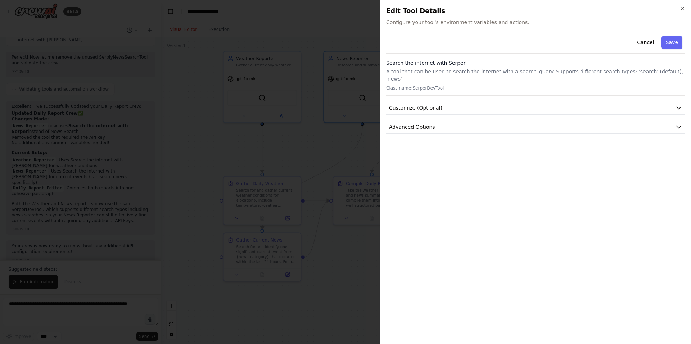
click at [355, 118] on div at bounding box center [345, 172] width 691 height 344
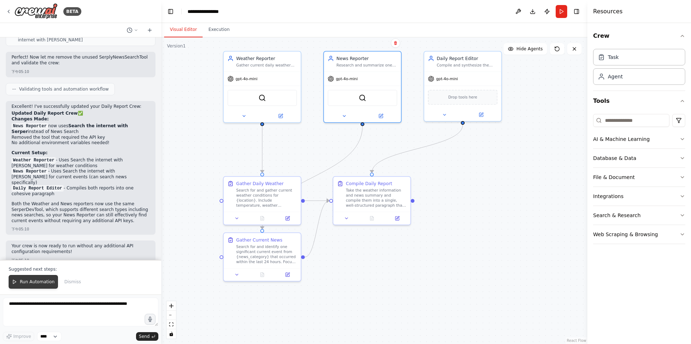
click at [46, 282] on span "Run Automation" at bounding box center [37, 282] width 35 height 6
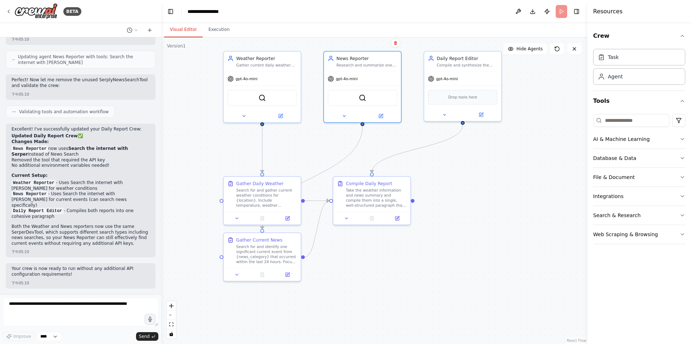
scroll to position [847, 0]
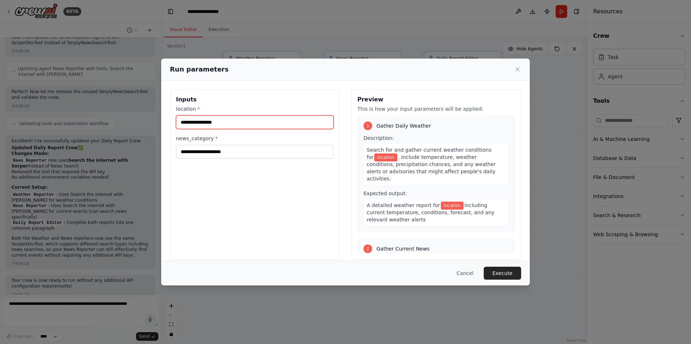
click at [199, 123] on input "location *" at bounding box center [255, 122] width 158 height 14
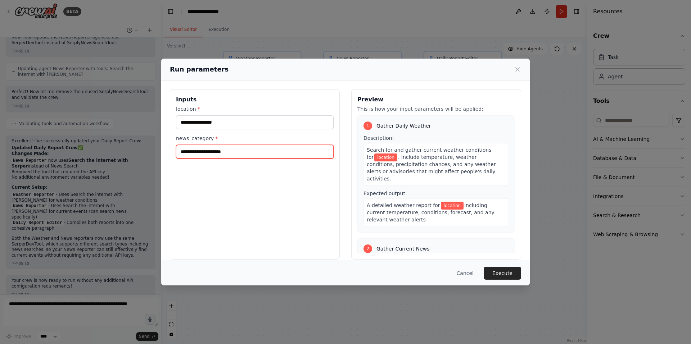
click at [221, 154] on input "news_category *" at bounding box center [255, 152] width 158 height 14
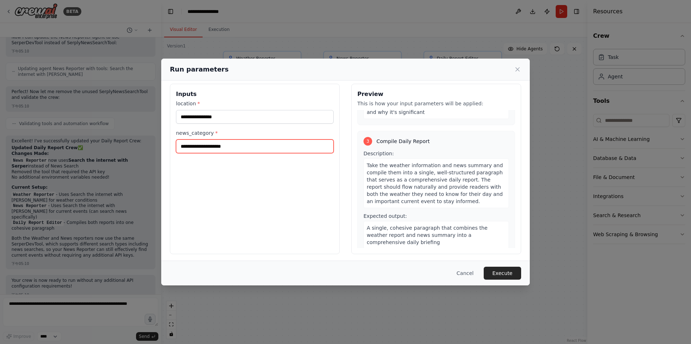
scroll to position [7, 0]
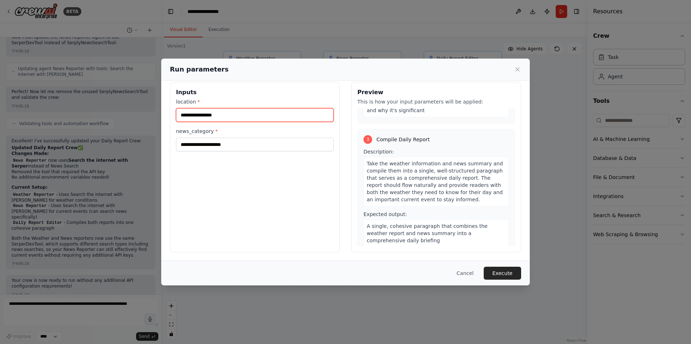
click at [229, 119] on input "location *" at bounding box center [255, 115] width 158 height 14
type input "******"
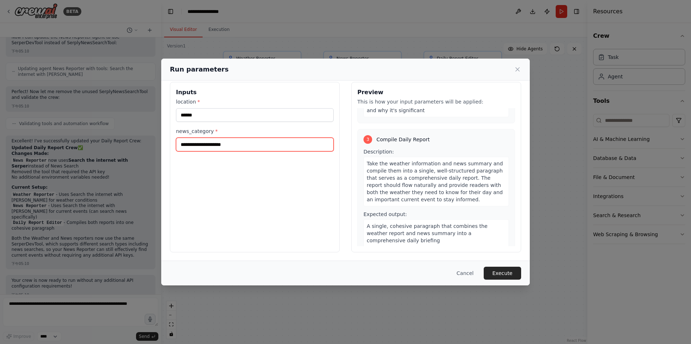
click at [233, 140] on input "news_category *" at bounding box center [255, 145] width 158 height 14
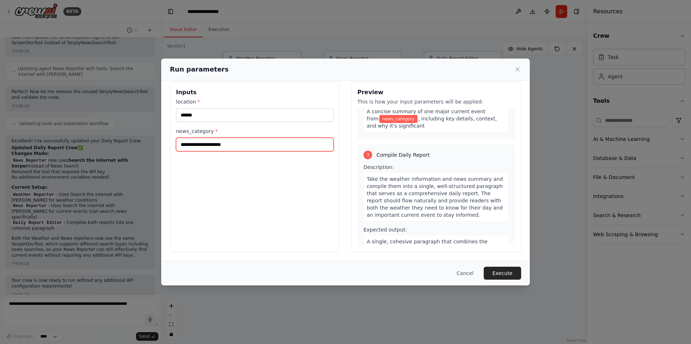
scroll to position [216, 0]
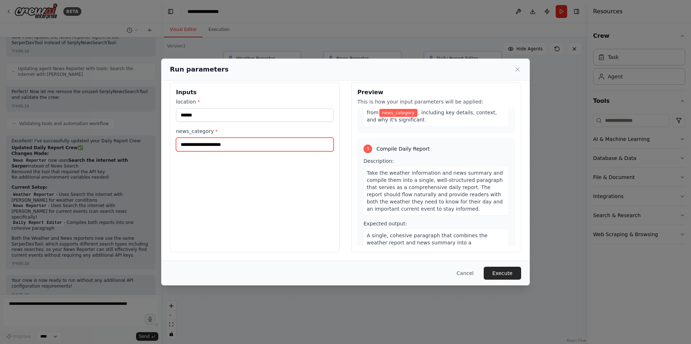
click at [205, 149] on input "news_category *" at bounding box center [255, 145] width 158 height 14
type input "********"
click at [513, 273] on button "Execute" at bounding box center [501, 273] width 37 height 13
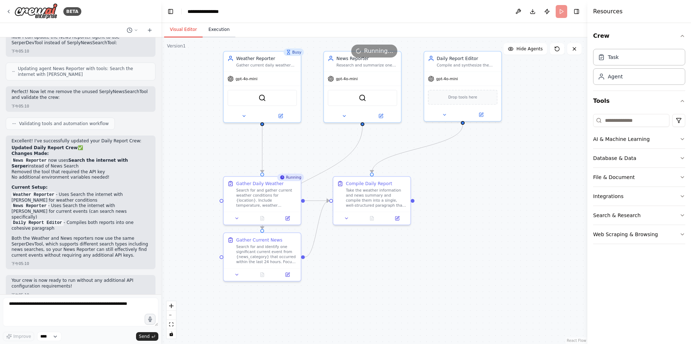
click at [222, 31] on button "Execution" at bounding box center [219, 29] width 33 height 15
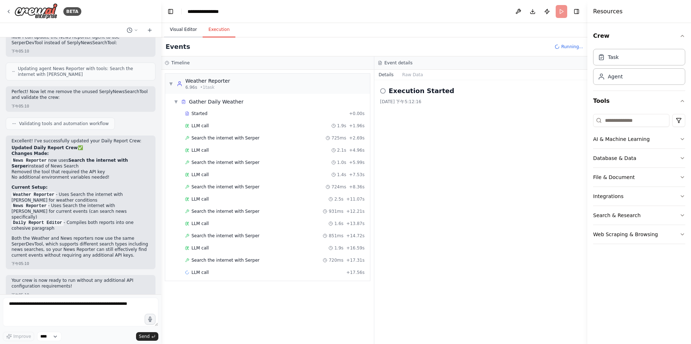
click at [177, 32] on button "Visual Editor" at bounding box center [183, 29] width 38 height 15
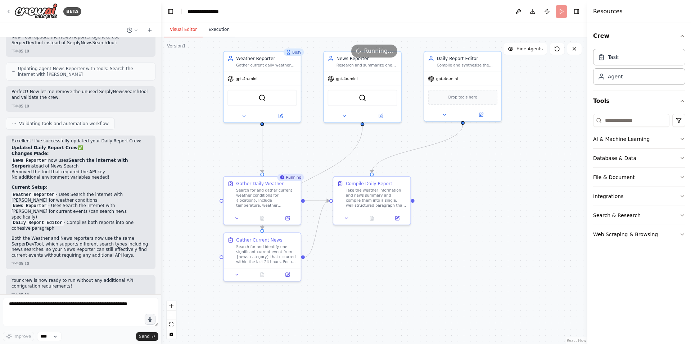
click at [220, 28] on button "Execution" at bounding box center [219, 29] width 33 height 15
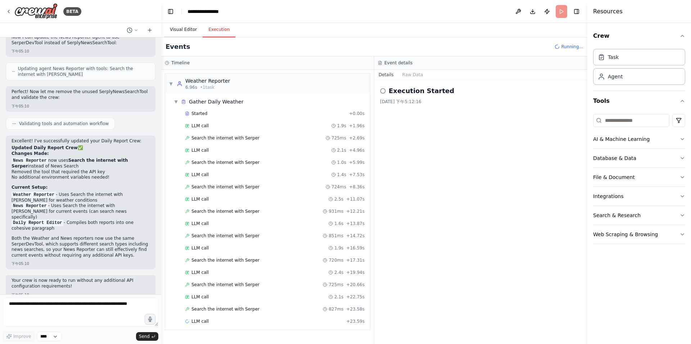
click at [187, 28] on button "Visual Editor" at bounding box center [183, 29] width 38 height 15
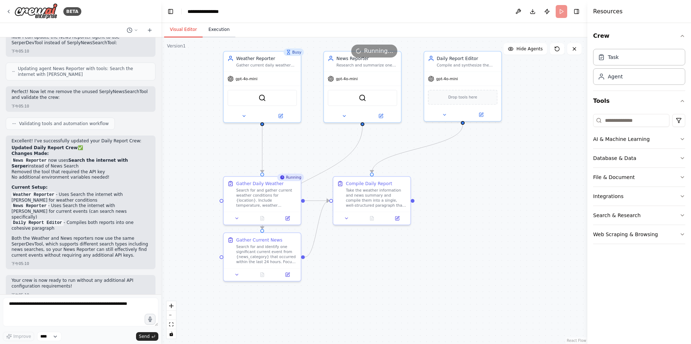
click at [205, 30] on button "Execution" at bounding box center [219, 29] width 33 height 15
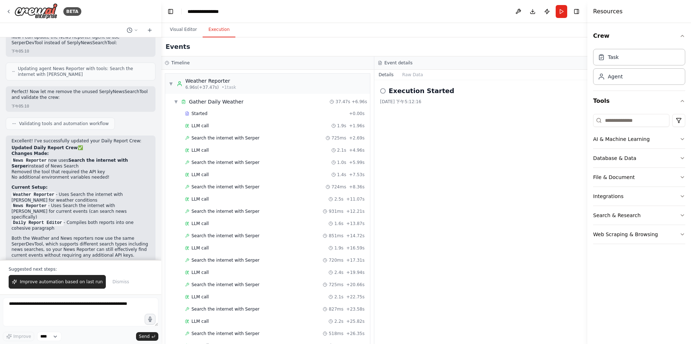
scroll to position [882, 0]
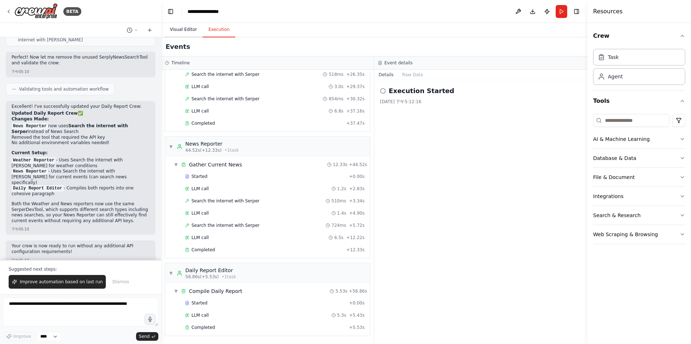
click at [191, 29] on button "Visual Editor" at bounding box center [183, 29] width 38 height 15
click at [218, 30] on button "Execution" at bounding box center [219, 29] width 33 height 15
click at [58, 244] on p "Your crew is now ready to run without any additional API configuration requirem…" at bounding box center [81, 249] width 138 height 11
click at [127, 319] on textarea at bounding box center [80, 312] width 155 height 29
click at [403, 78] on button "Raw Data" at bounding box center [412, 75] width 29 height 10
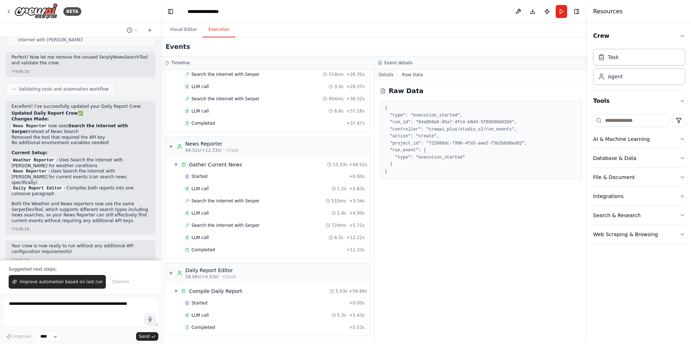
click at [382, 77] on button "Details" at bounding box center [386, 75] width 24 height 10
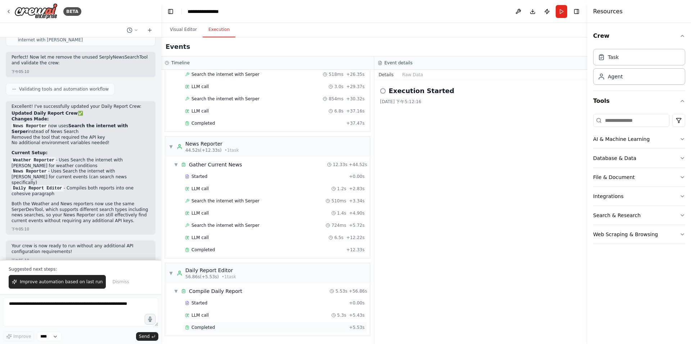
click at [215, 328] on div "Completed" at bounding box center [265, 328] width 161 height 6
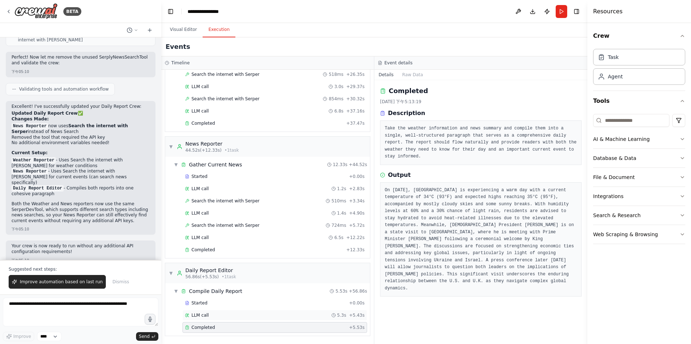
click at [204, 317] on span "LLM call" at bounding box center [199, 316] width 17 height 6
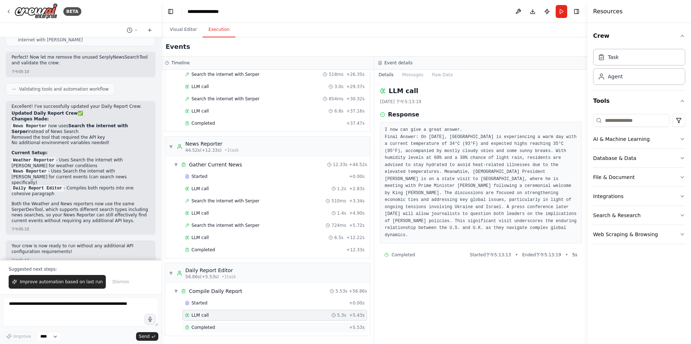
click at [206, 328] on span "Completed" at bounding box center [202, 328] width 23 height 6
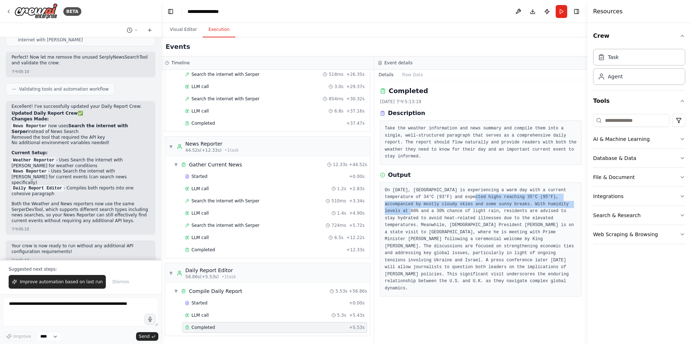
drag, startPoint x: 466, startPoint y: 192, endPoint x: 549, endPoint y: 200, distance: 82.8
click at [549, 200] on pre "On September 18, 2025, Taipei is experiencing a warm day with a current tempera…" at bounding box center [481, 239] width 192 height 105
drag, startPoint x: 459, startPoint y: 182, endPoint x: 564, endPoint y: 195, distance: 105.1
click at [564, 195] on pre "On September 18, 2025, Taipei is experiencing a warm day with a current tempera…" at bounding box center [481, 239] width 192 height 105
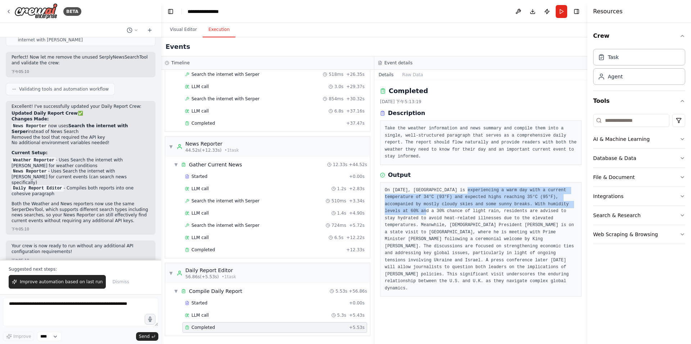
click at [564, 195] on pre "On September 18, 2025, Taipei is experiencing a warm day with a current tempera…" at bounding box center [481, 239] width 192 height 105
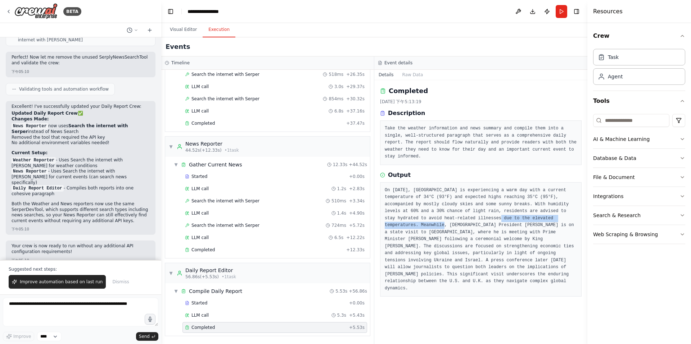
drag, startPoint x: 423, startPoint y: 211, endPoint x: 527, endPoint y: 214, distance: 104.0
click at [527, 214] on pre "On September 18, 2025, Taipei is experiencing a warm day with a current tempera…" at bounding box center [481, 239] width 192 height 105
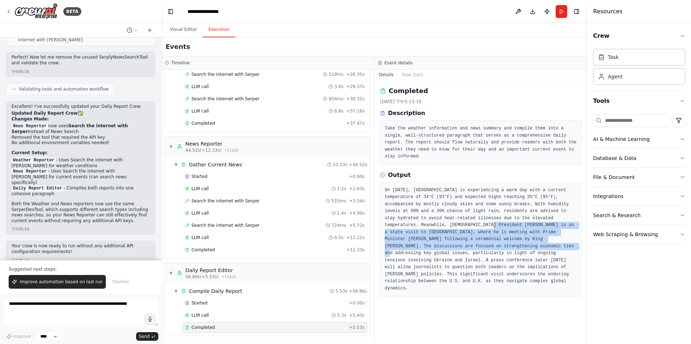
drag, startPoint x: 387, startPoint y: 216, endPoint x: 566, endPoint y: 237, distance: 180.0
click at [566, 237] on pre "On September 18, 2025, Taipei is experiencing a warm day with a current tempera…" at bounding box center [481, 239] width 192 height 105
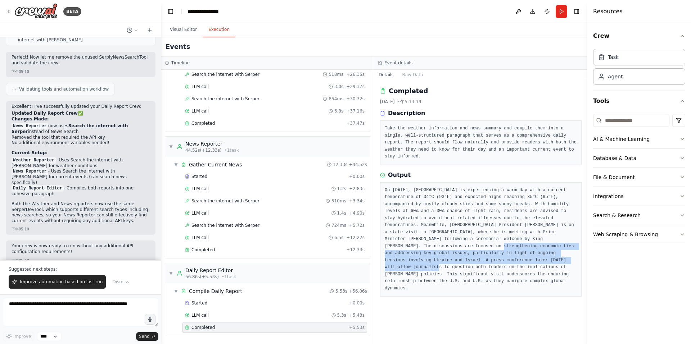
drag, startPoint x: 524, startPoint y: 238, endPoint x: 568, endPoint y: 246, distance: 45.0
click at [568, 246] on pre "On September 18, 2025, Taipei is experiencing a warm day with a current tempera…" at bounding box center [481, 239] width 192 height 105
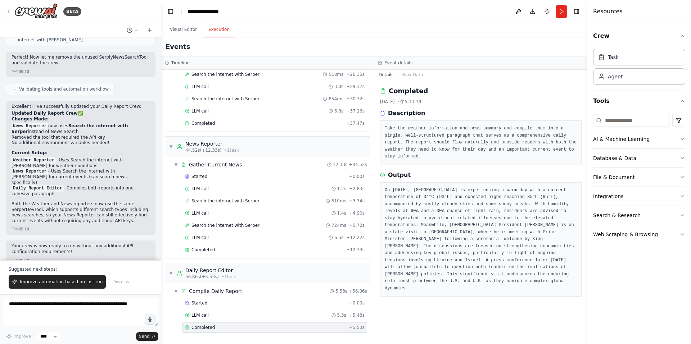
click at [566, 253] on pre "On September 18, 2025, Taipei is experiencing a warm day with a current tempera…" at bounding box center [481, 239] width 192 height 105
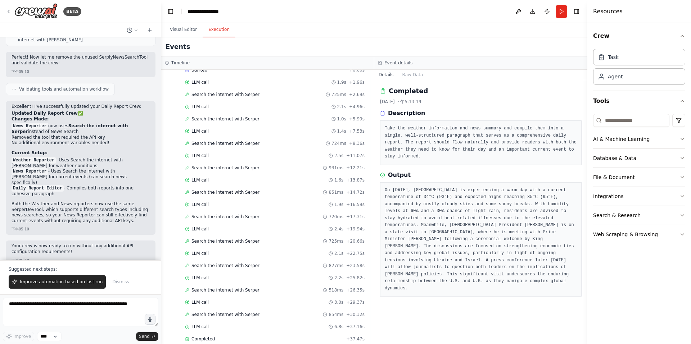
scroll to position [0, 0]
